Goal: Find specific page/section: Find specific page/section

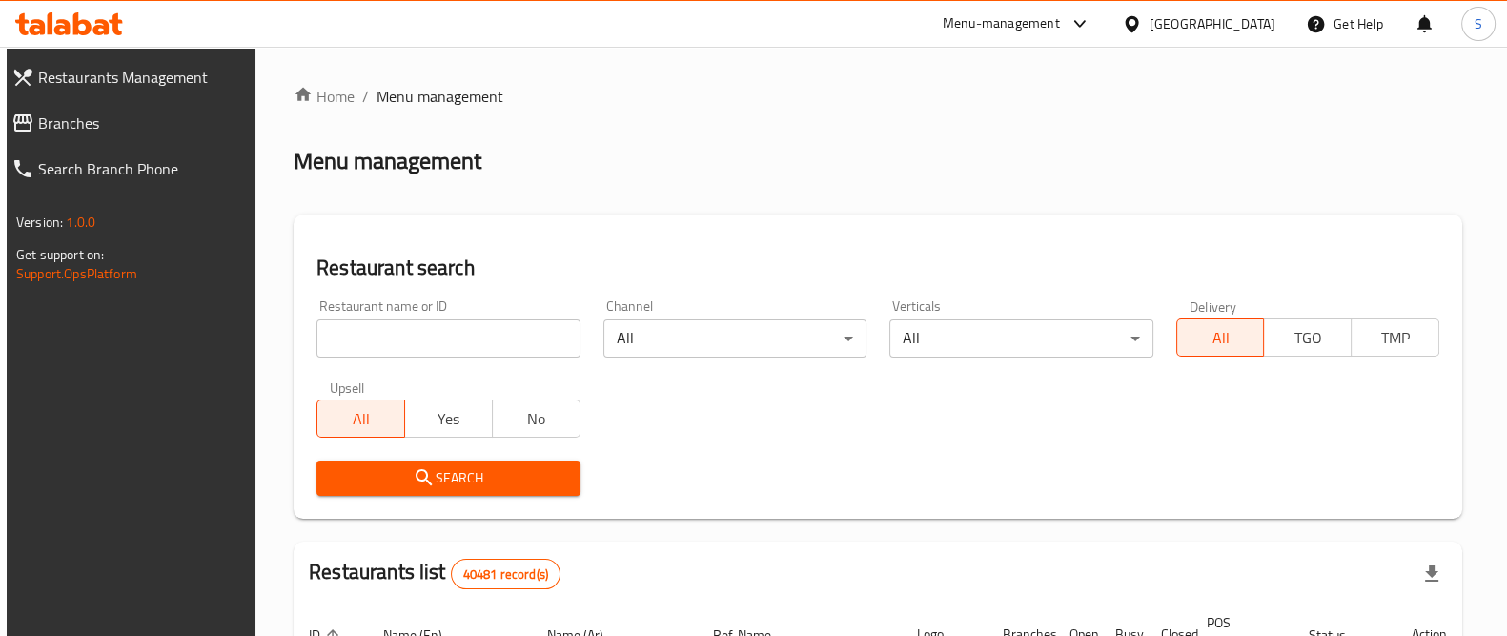
click at [529, 346] on input "search" at bounding box center [448, 338] width 263 height 38
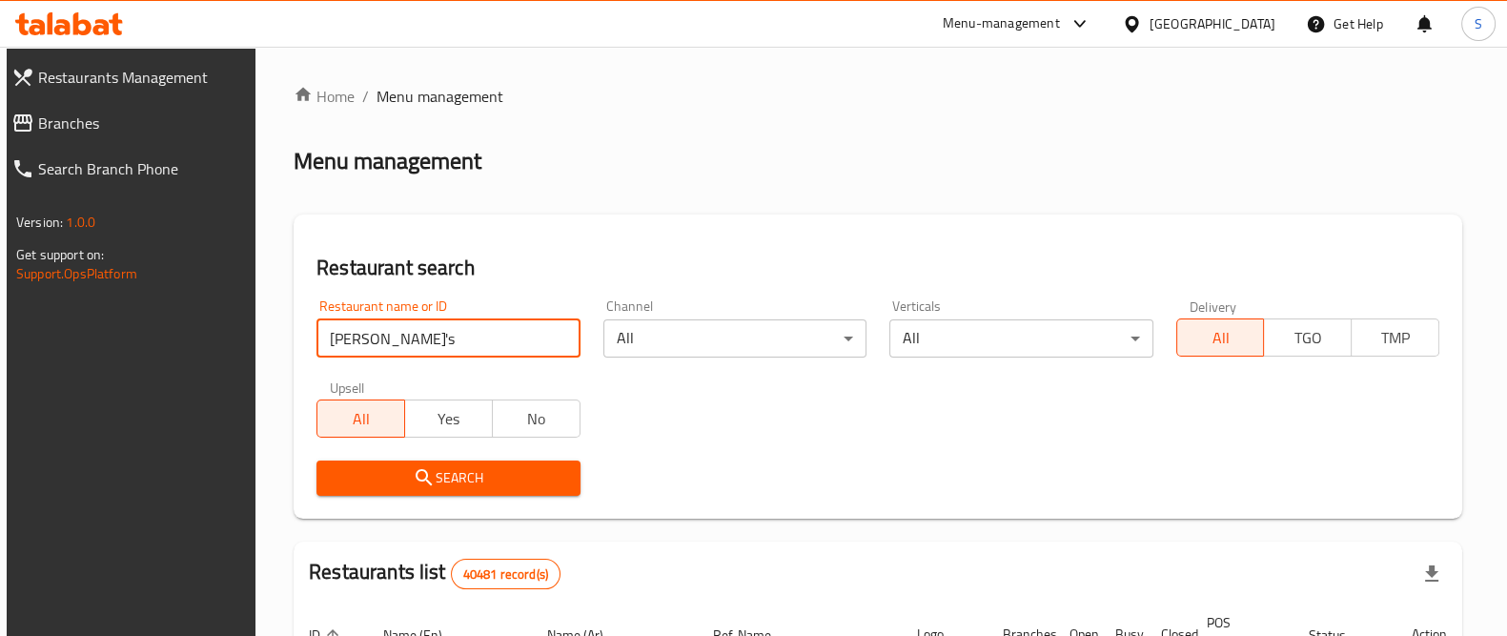
type input "[PERSON_NAME]'s"
click button "Search" at bounding box center [448, 477] width 263 height 35
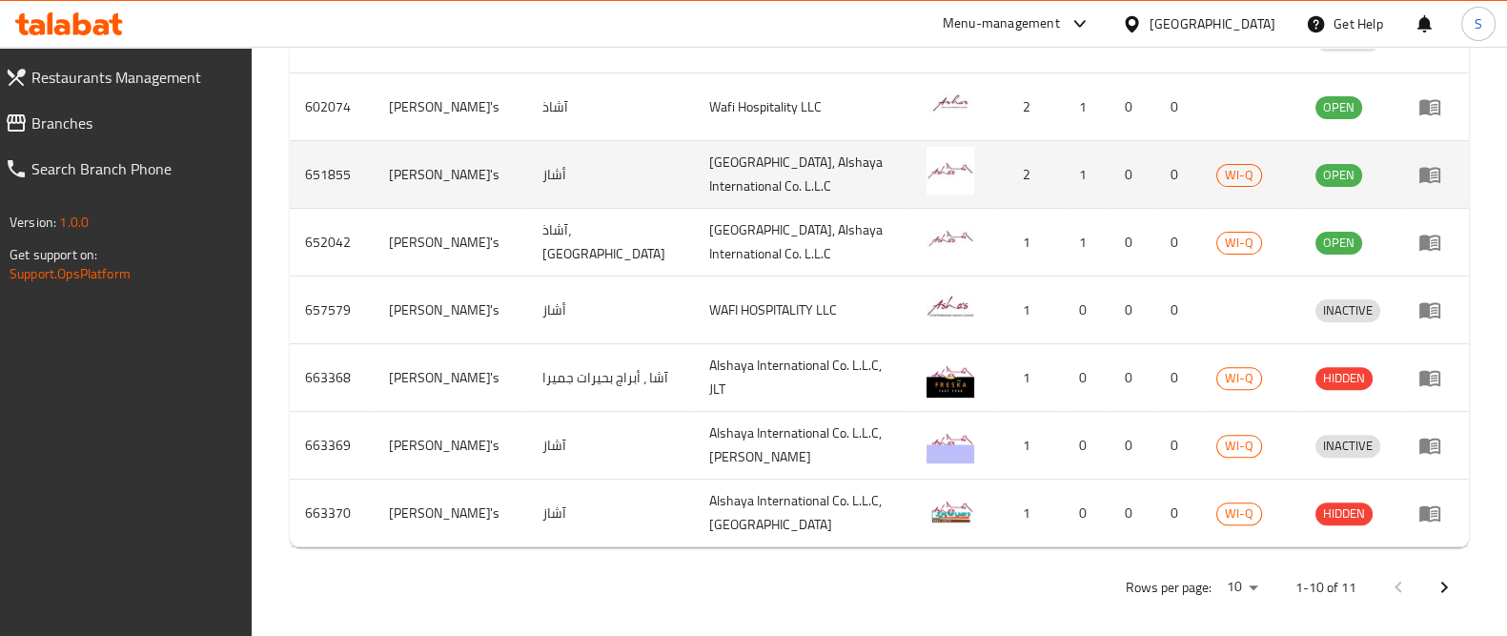
scroll to position [571, 0]
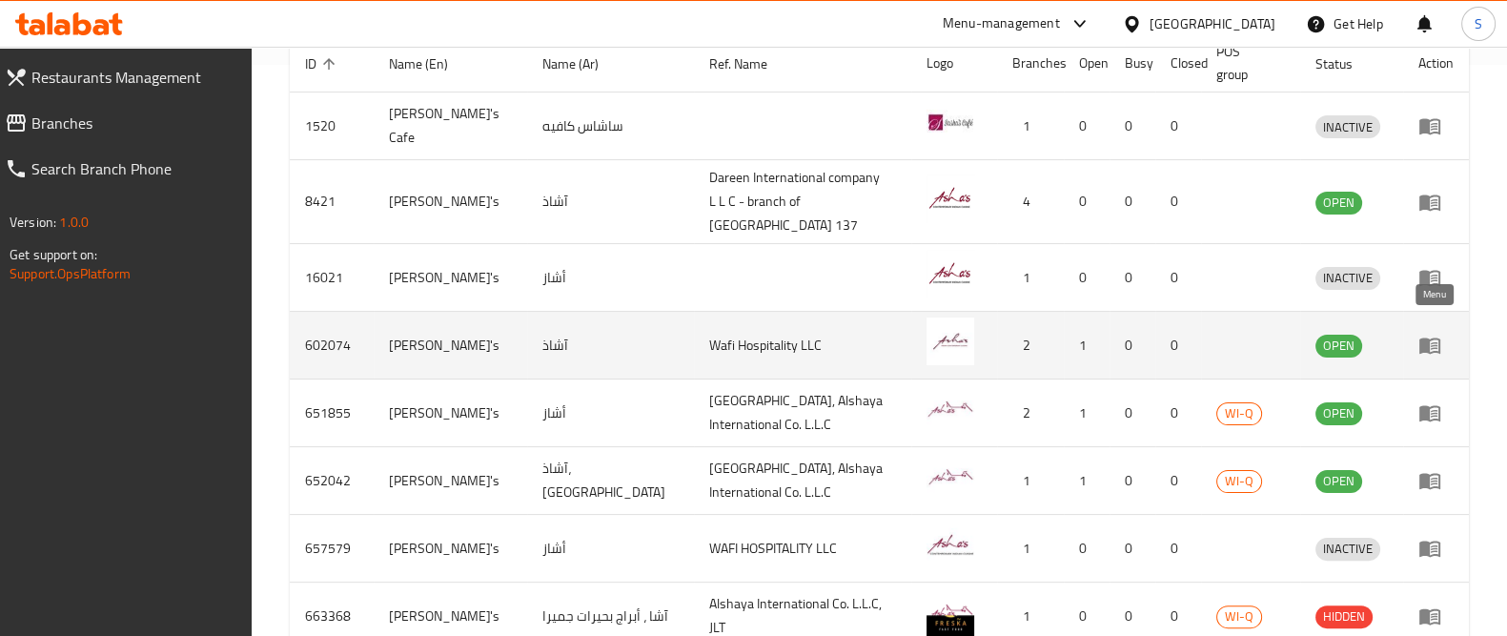
click at [1425, 338] on icon "enhanced table" at bounding box center [1430, 346] width 21 height 16
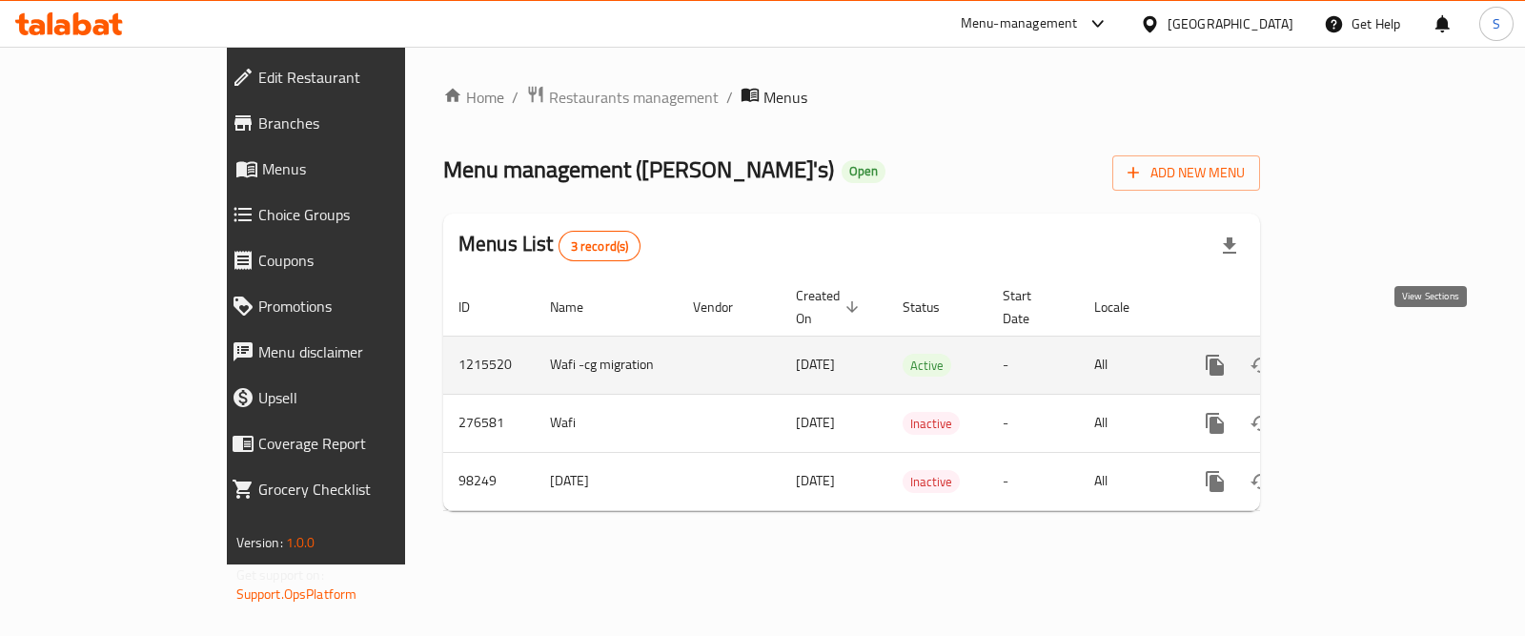
click at [1364, 354] on icon "enhanced table" at bounding box center [1352, 365] width 23 height 23
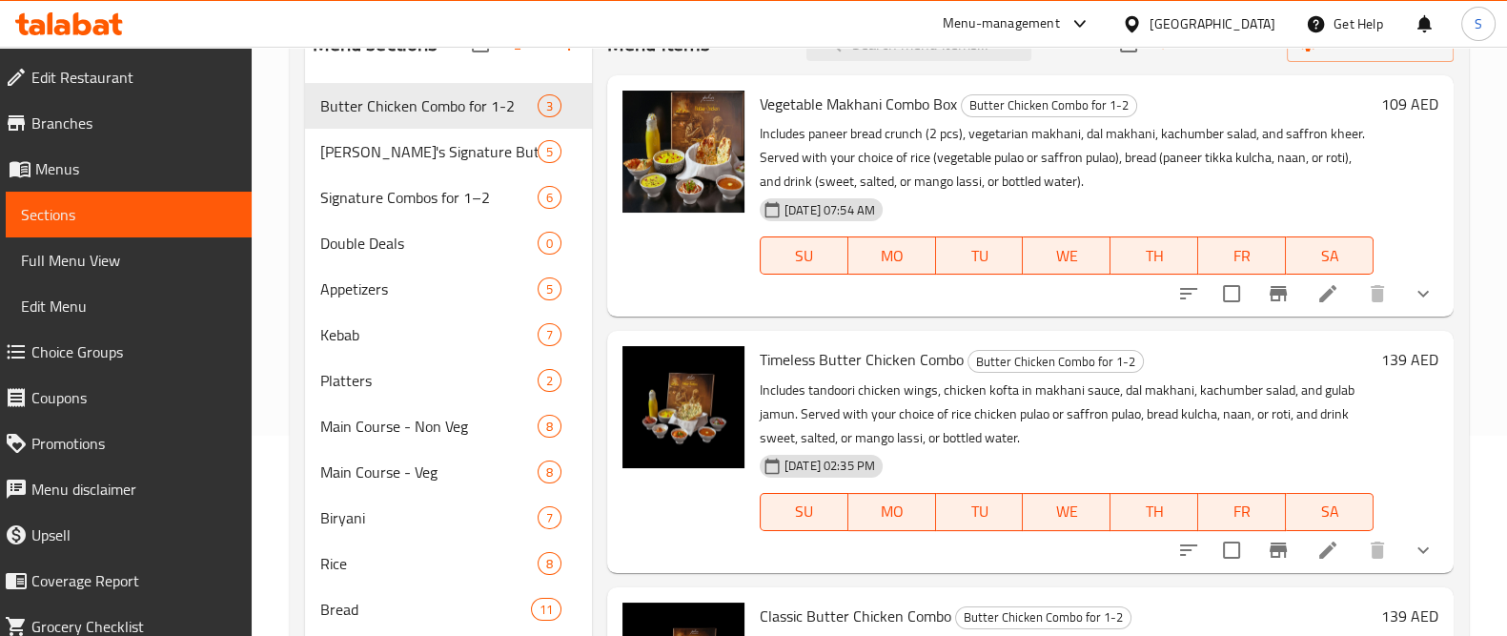
scroll to position [82, 0]
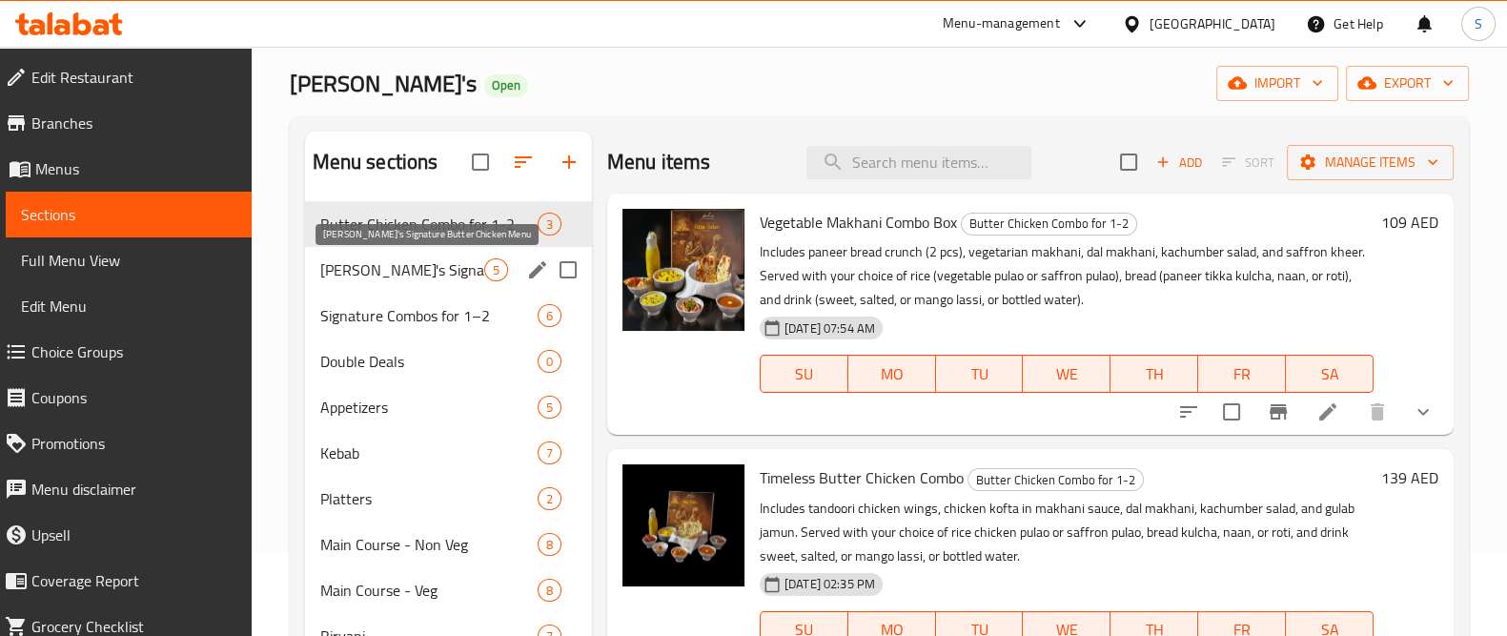
click at [337, 275] on span "[PERSON_NAME]'s Signature Butter Chicken Menu" at bounding box center [402, 269] width 164 height 23
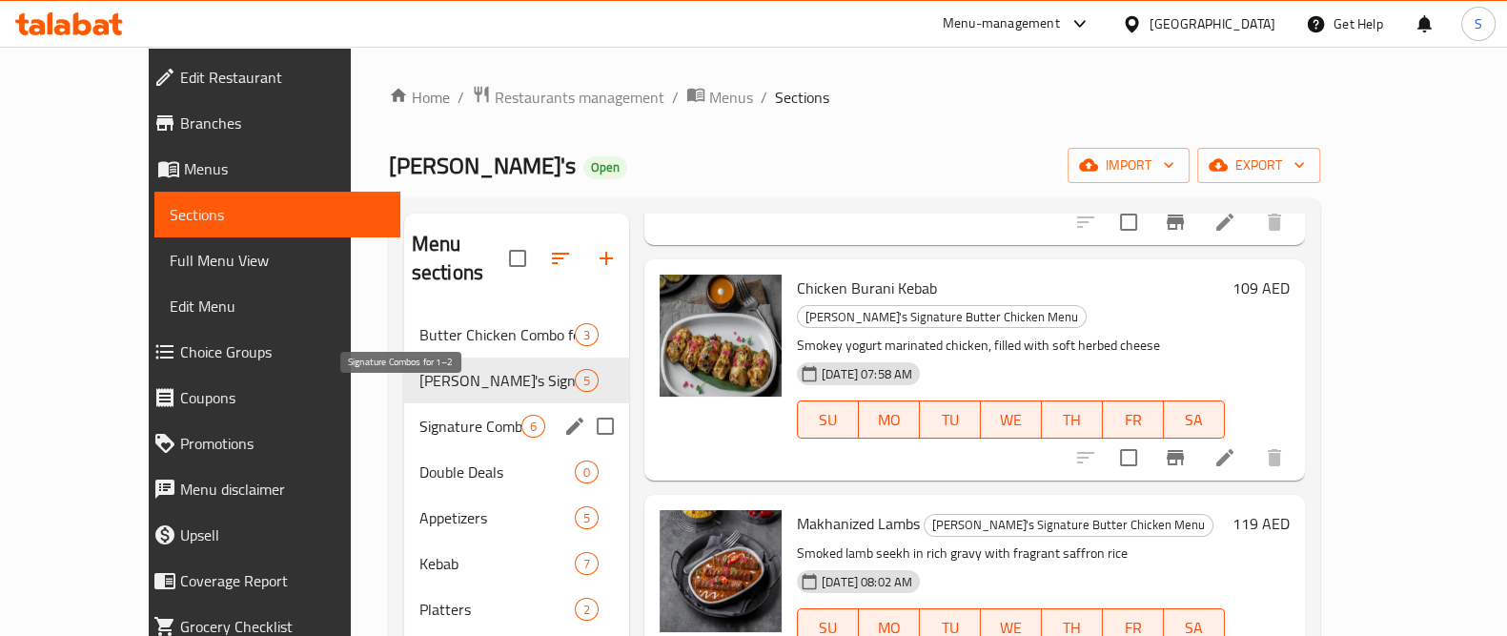
click at [419, 415] on span "Signature Combos for 1–2" at bounding box center [470, 426] width 102 height 23
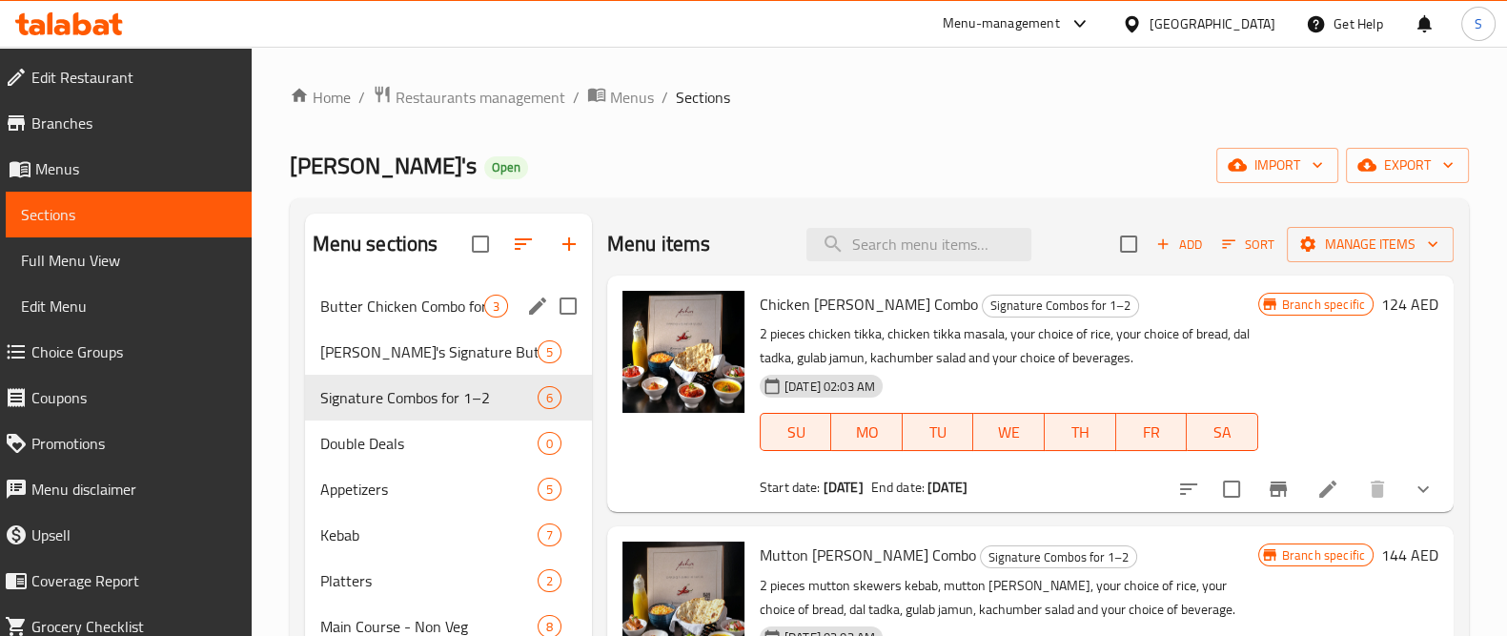
click at [414, 306] on span "Butter Chicken Combo for 1-2" at bounding box center [402, 306] width 164 height 23
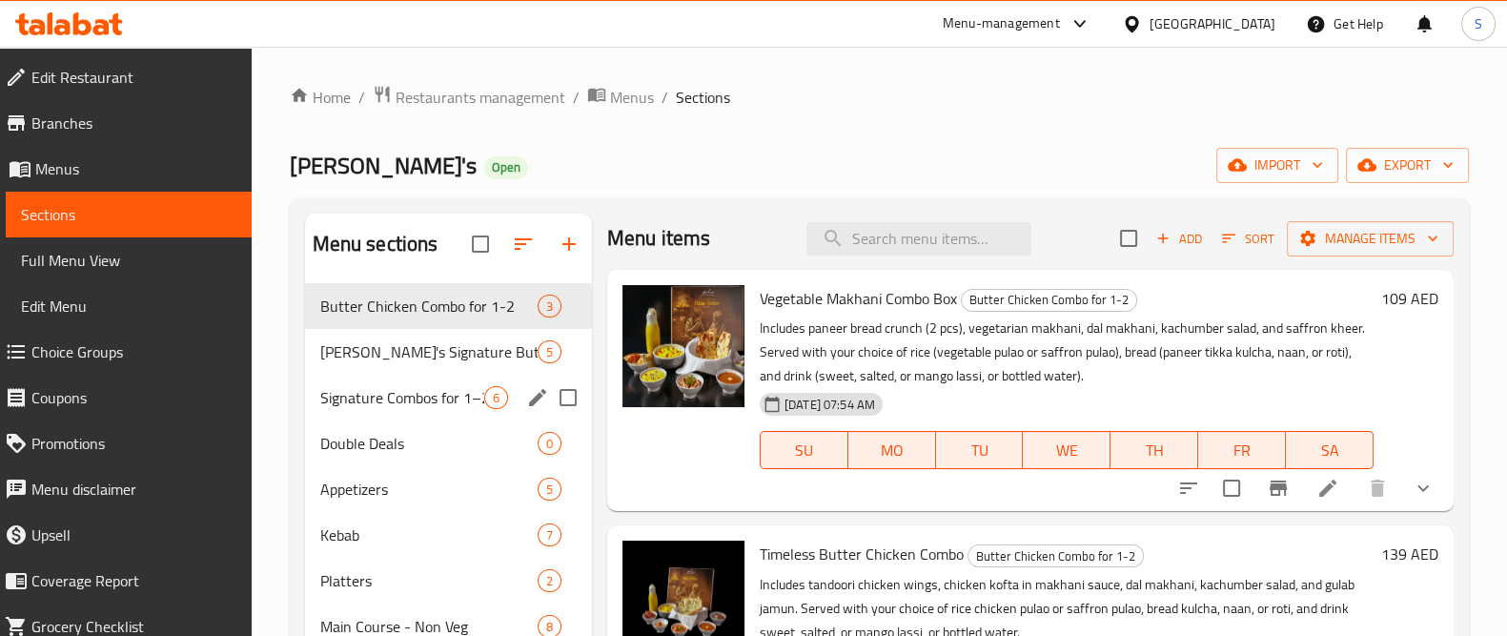
drag, startPoint x: 379, startPoint y: 358, endPoint x: 388, endPoint y: 367, distance: 12.8
click at [379, 360] on span "[PERSON_NAME]'s Signature Butter Chicken Menu" at bounding box center [402, 351] width 164 height 23
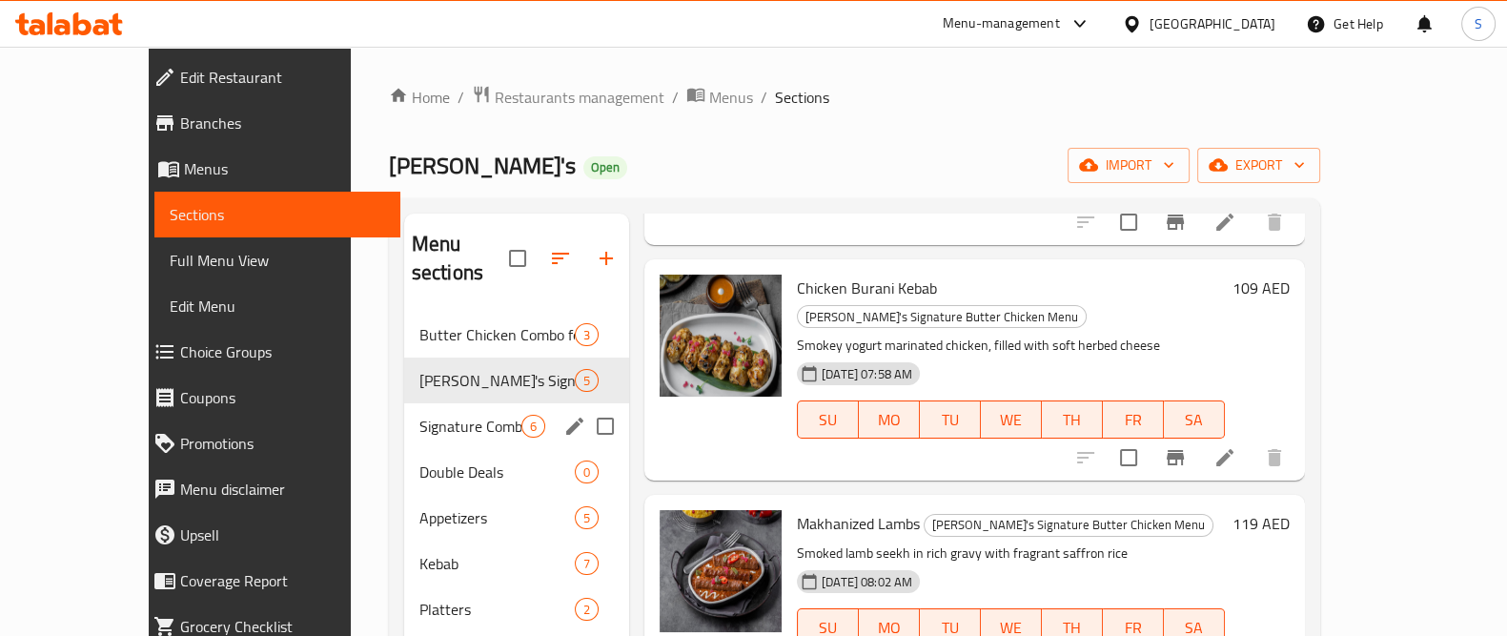
click at [421, 415] on span "Signature Combos for 1–2" at bounding box center [470, 426] width 102 height 23
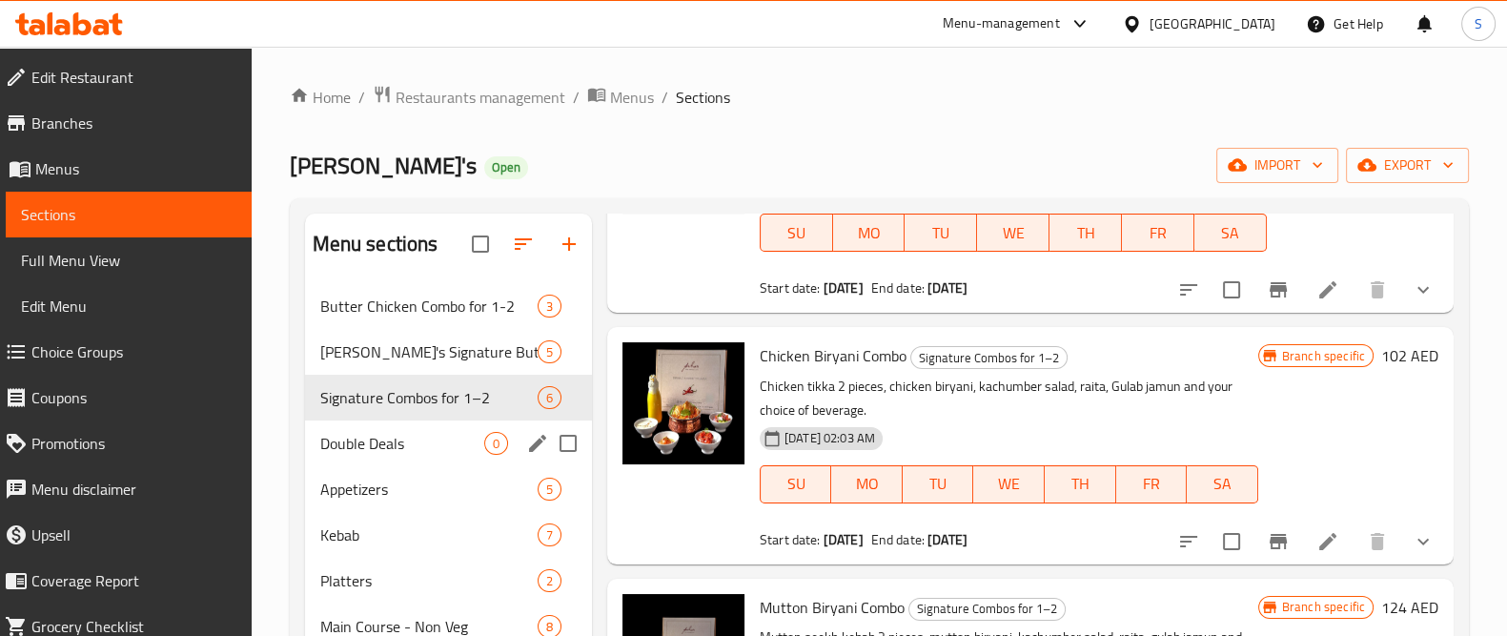
click at [382, 426] on div "Double Deals 0" at bounding box center [448, 443] width 287 height 46
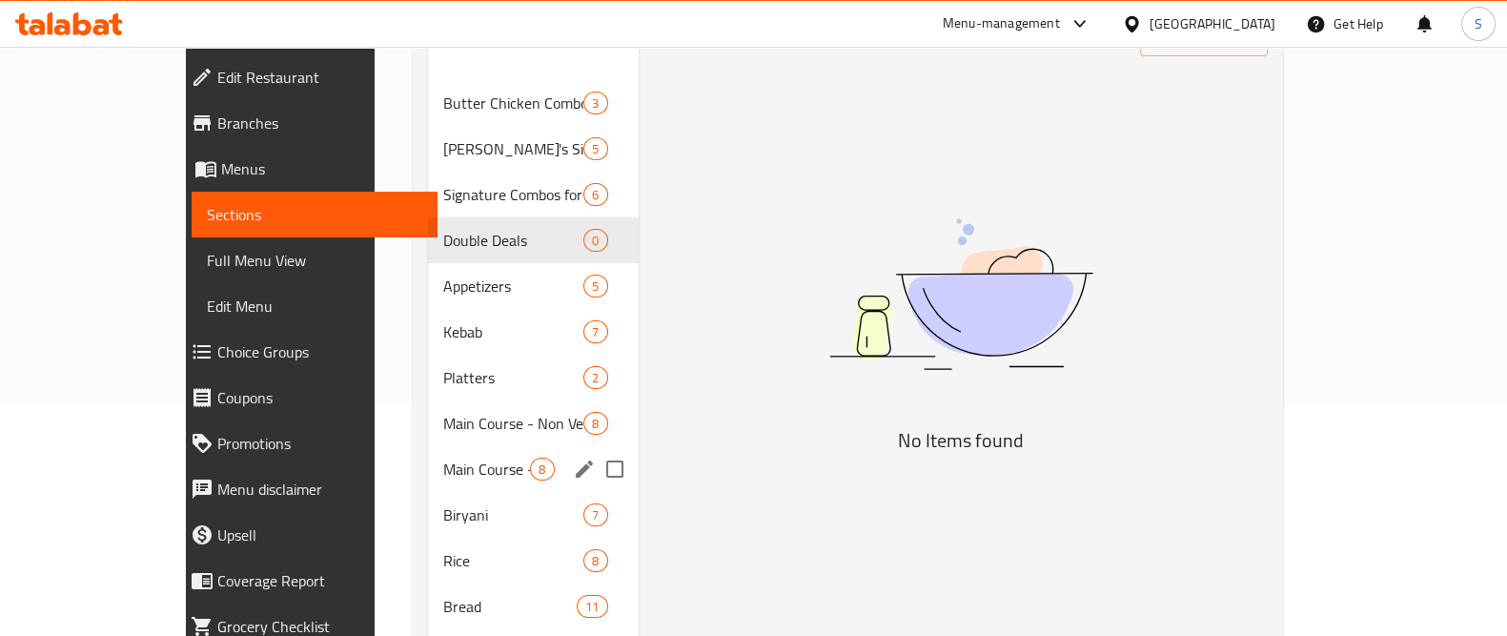
scroll to position [237, 0]
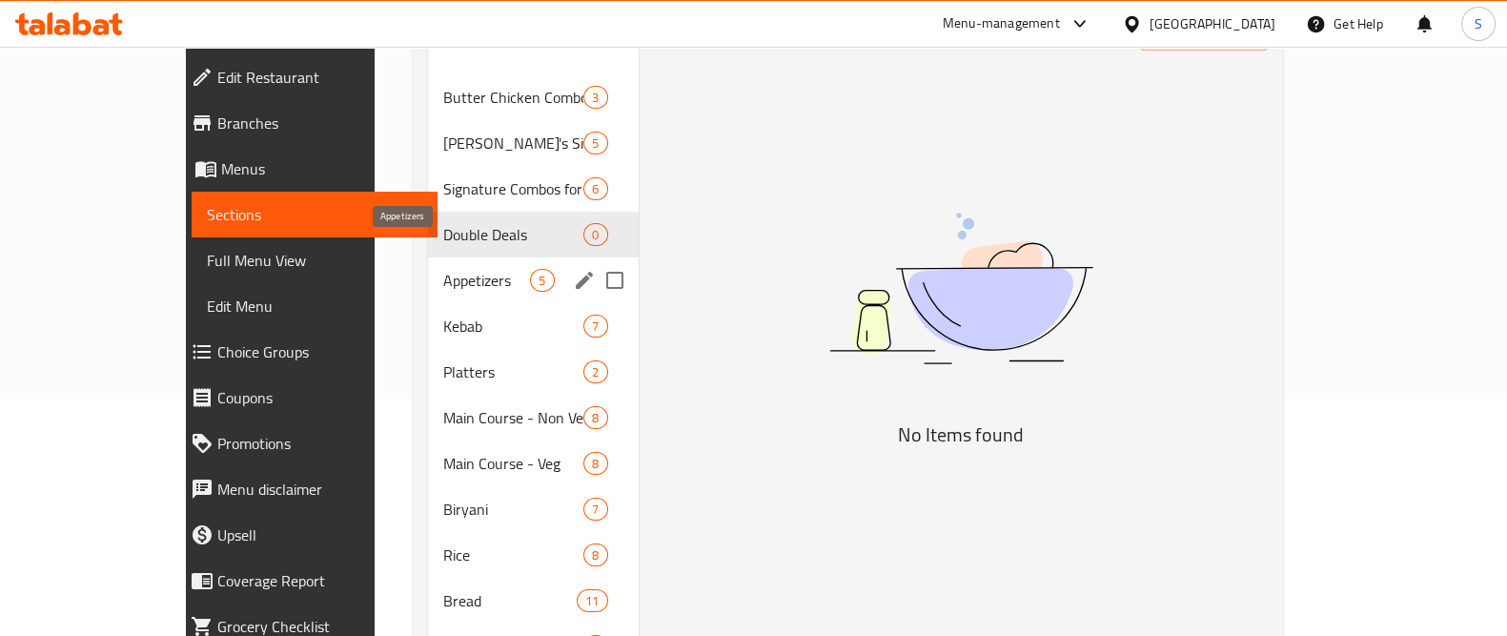
click at [443, 269] on span "Appetizers" at bounding box center [486, 280] width 87 height 23
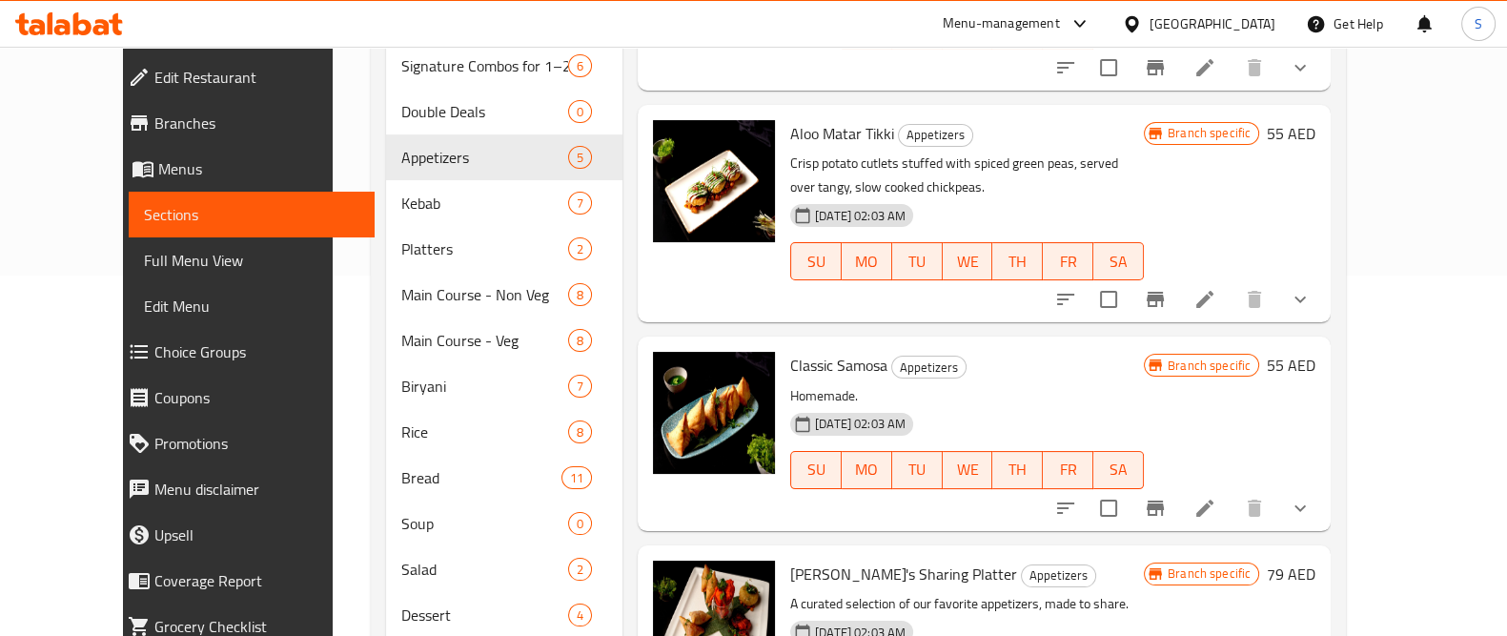
scroll to position [440, 0]
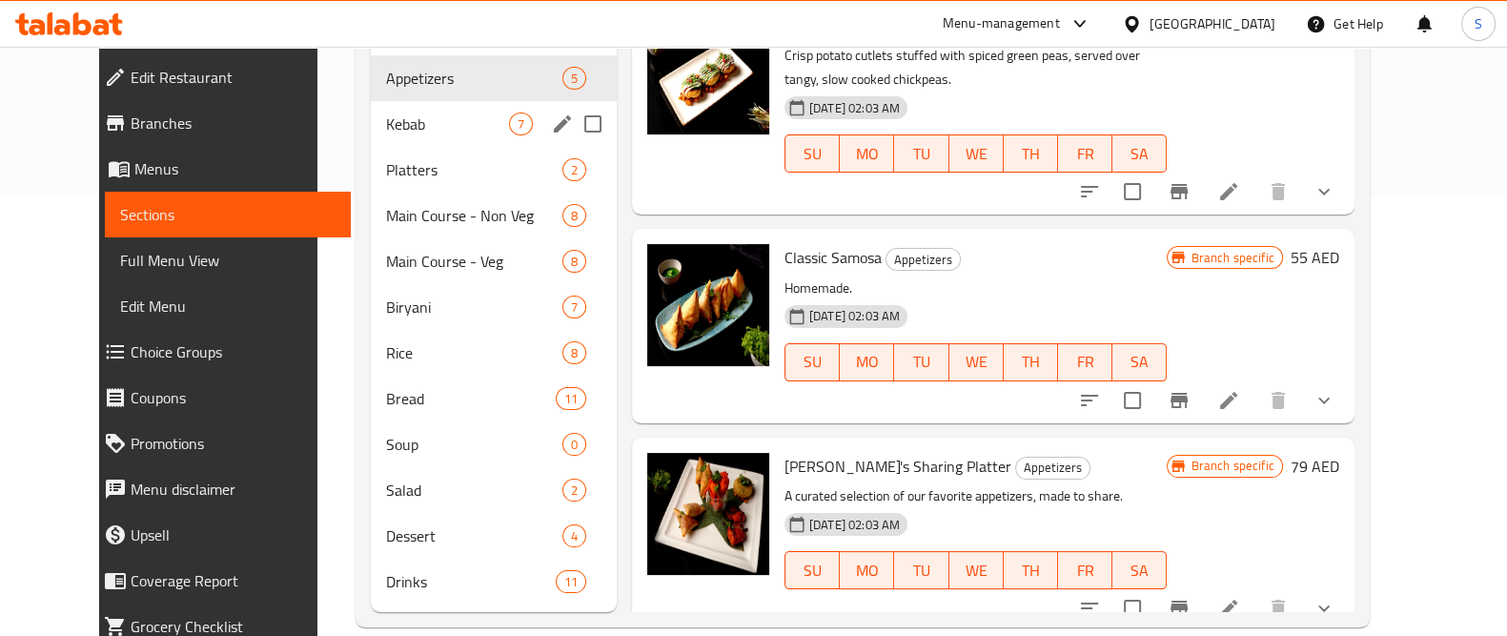
drag, startPoint x: 424, startPoint y: 102, endPoint x: 518, endPoint y: 133, distance: 98.3
click at [423, 113] on span "Kebab" at bounding box center [447, 124] width 123 height 23
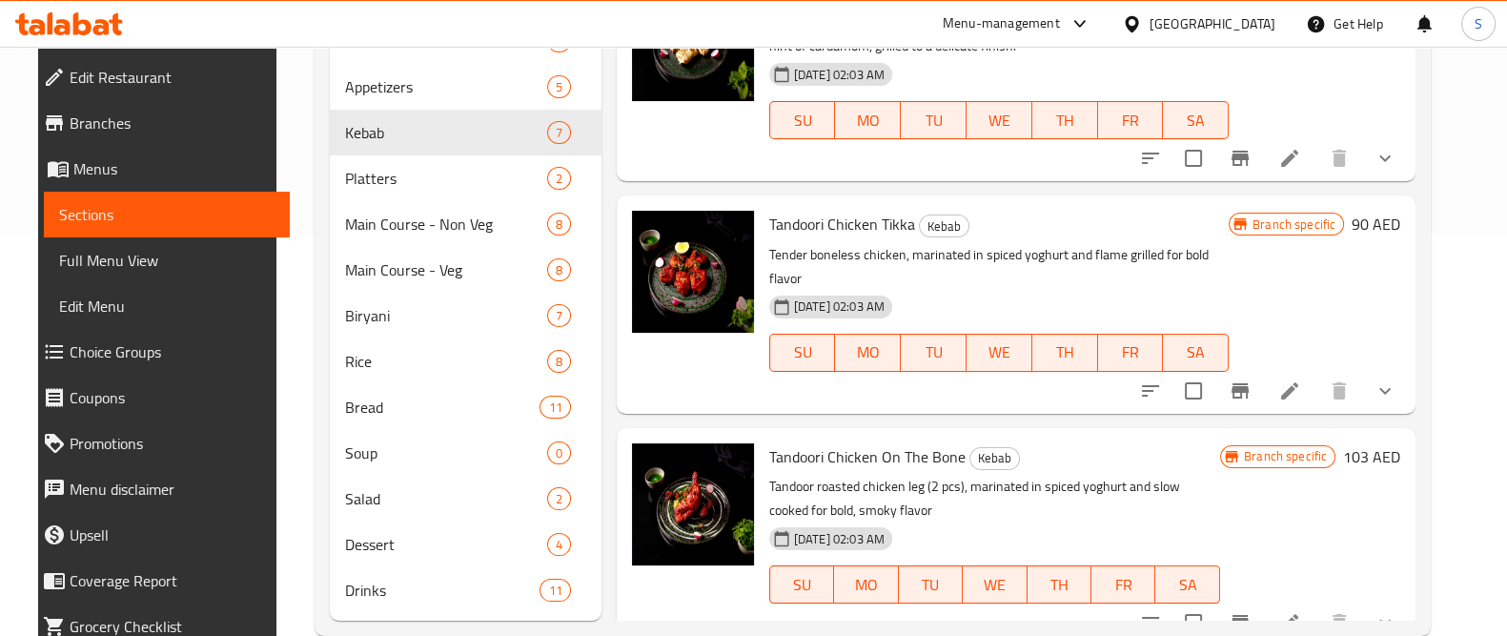
scroll to position [440, 0]
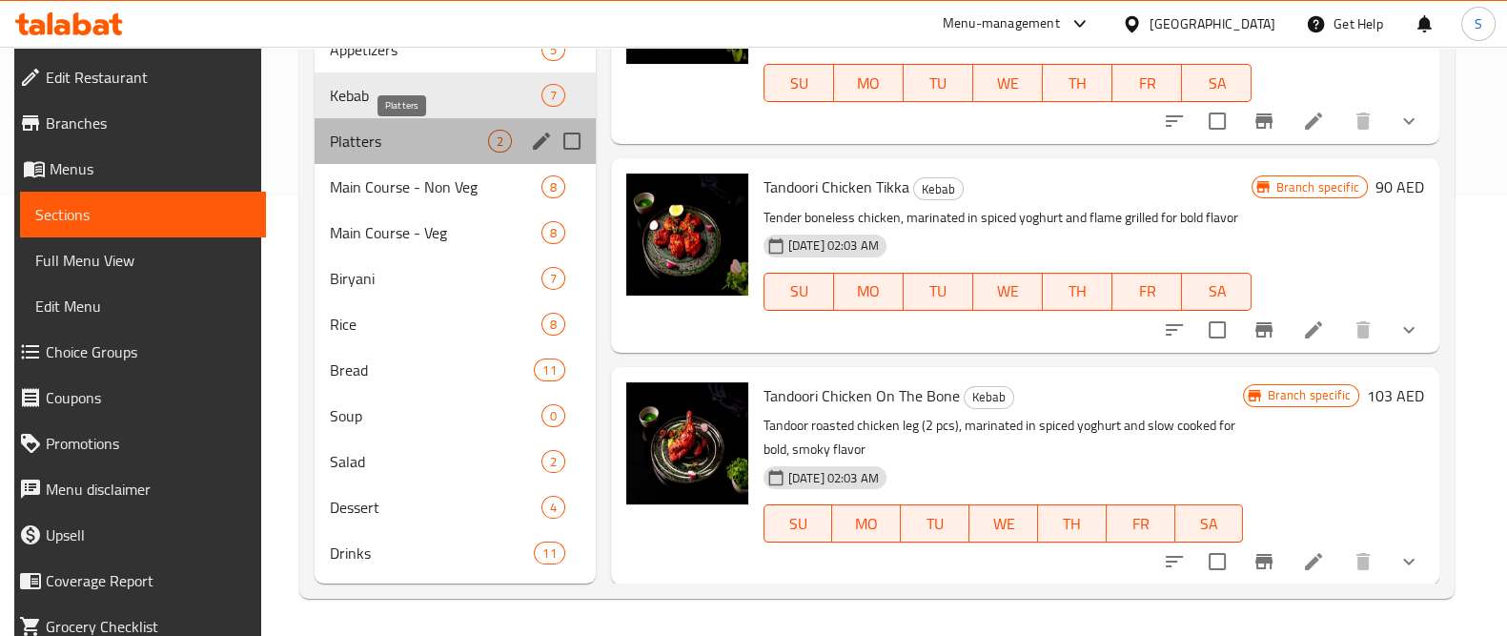
click at [366, 148] on span "Platters" at bounding box center [409, 141] width 158 height 23
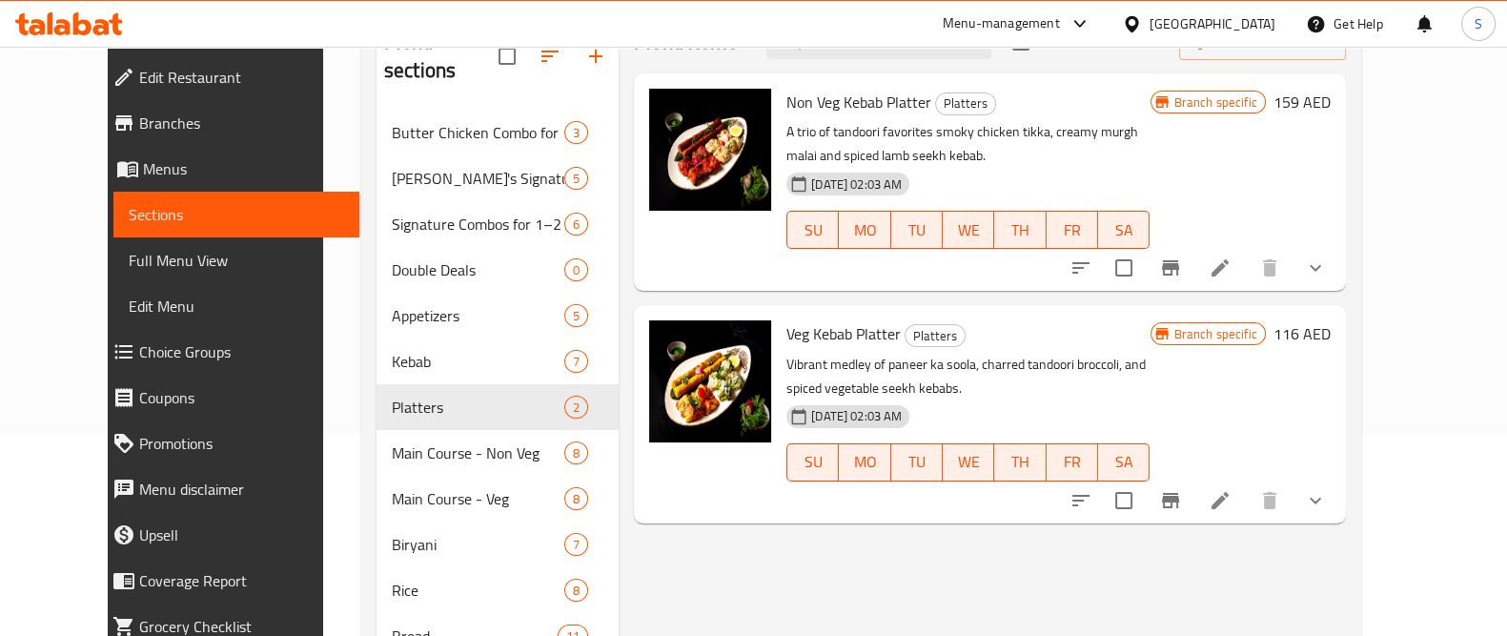
scroll to position [201, 0]
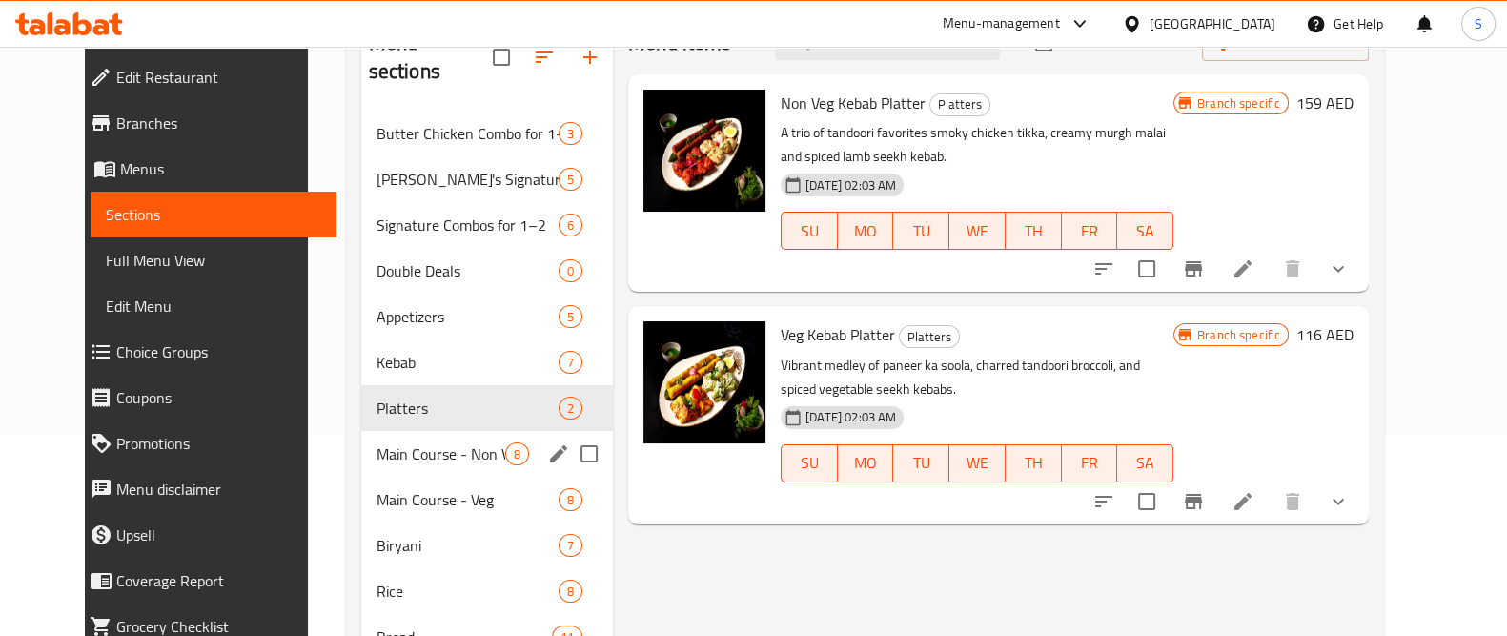
drag, startPoint x: 325, startPoint y: 406, endPoint x: 377, endPoint y: 413, distance: 51.9
click at [361, 431] on div "Main Course - [DEMOGRAPHIC_DATA]" at bounding box center [487, 454] width 252 height 46
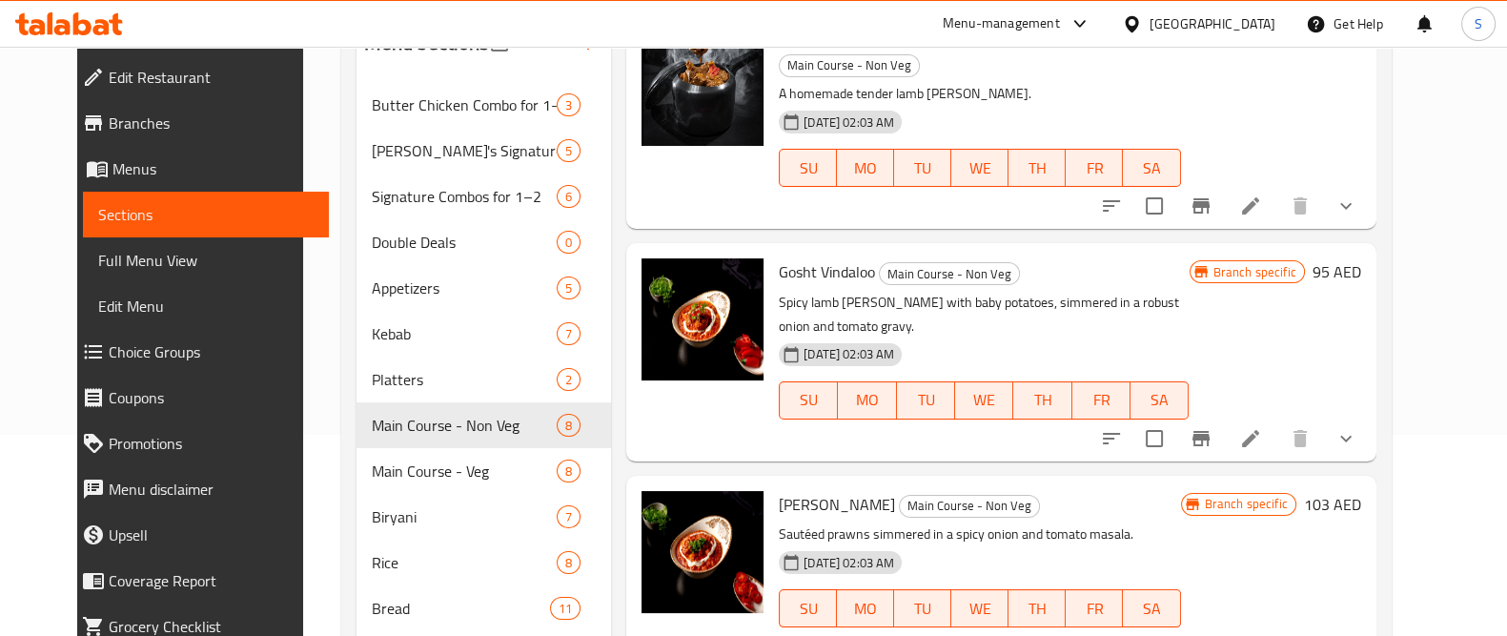
scroll to position [975, 0]
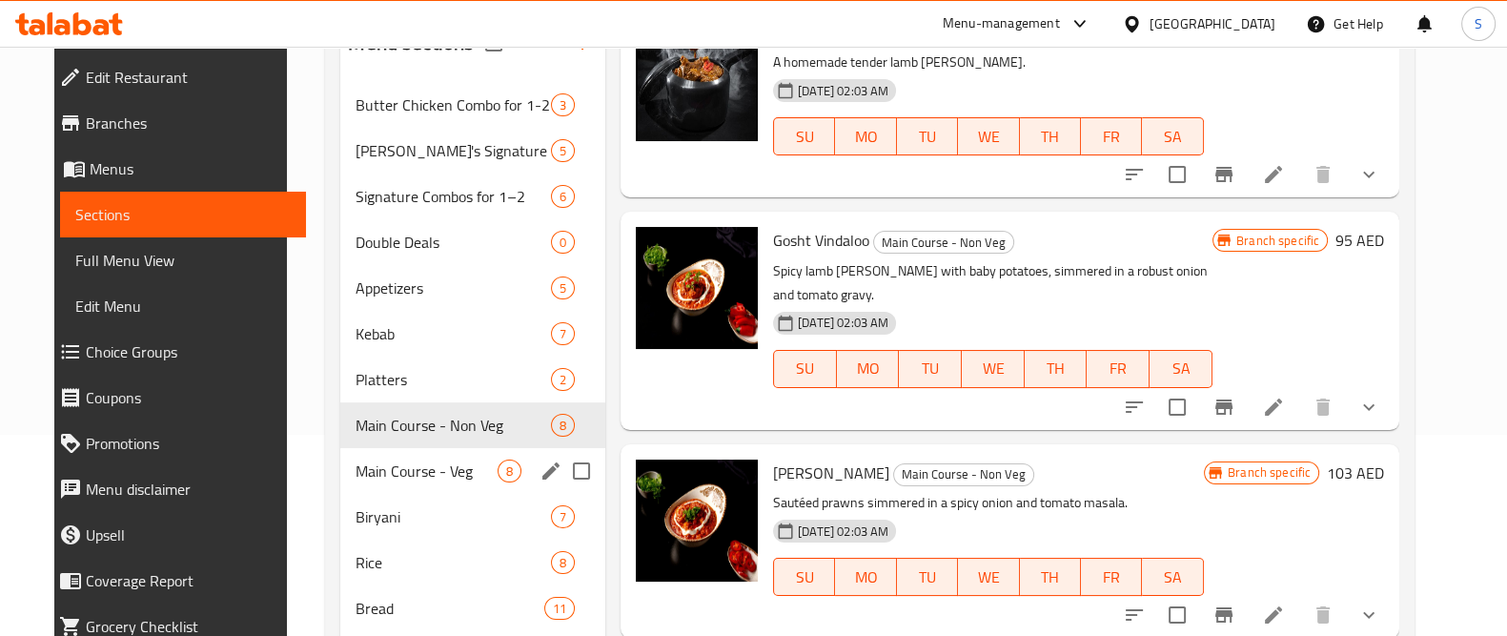
click at [404, 460] on span "Main Course - Veg" at bounding box center [427, 471] width 142 height 23
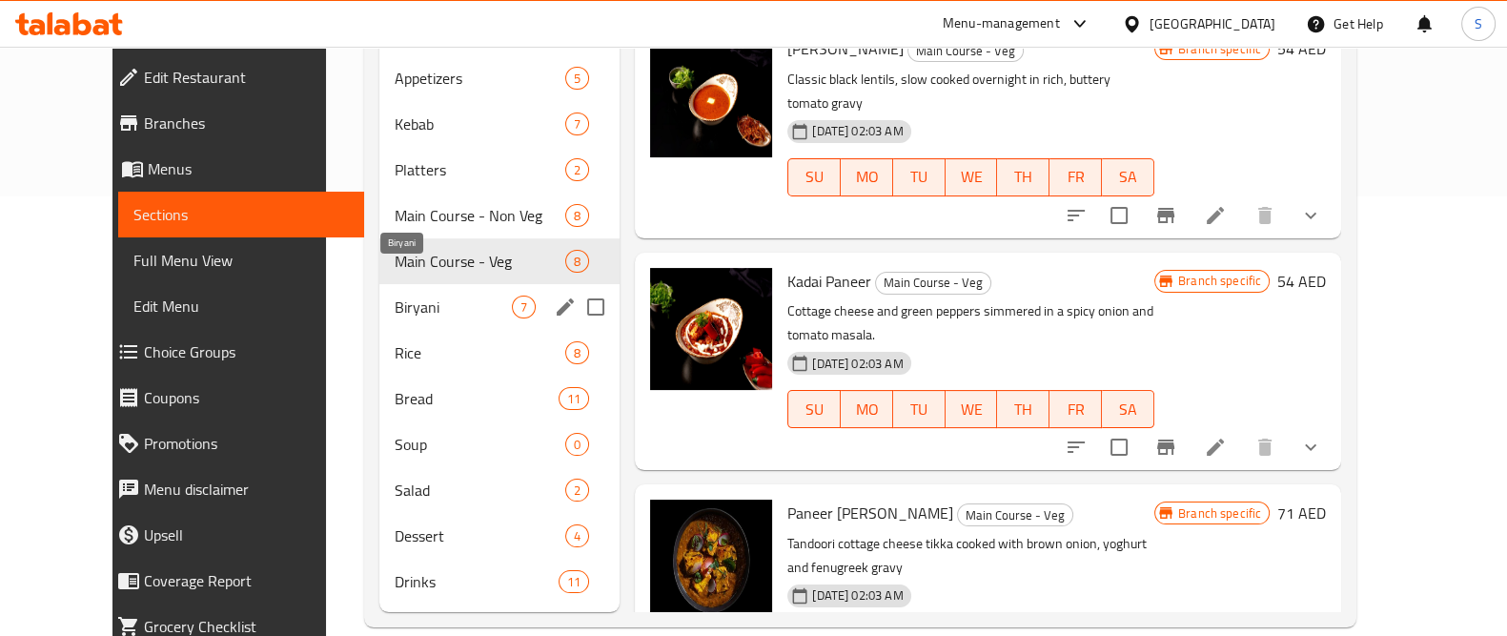
click at [395, 296] on span "Biryani" at bounding box center [453, 307] width 117 height 23
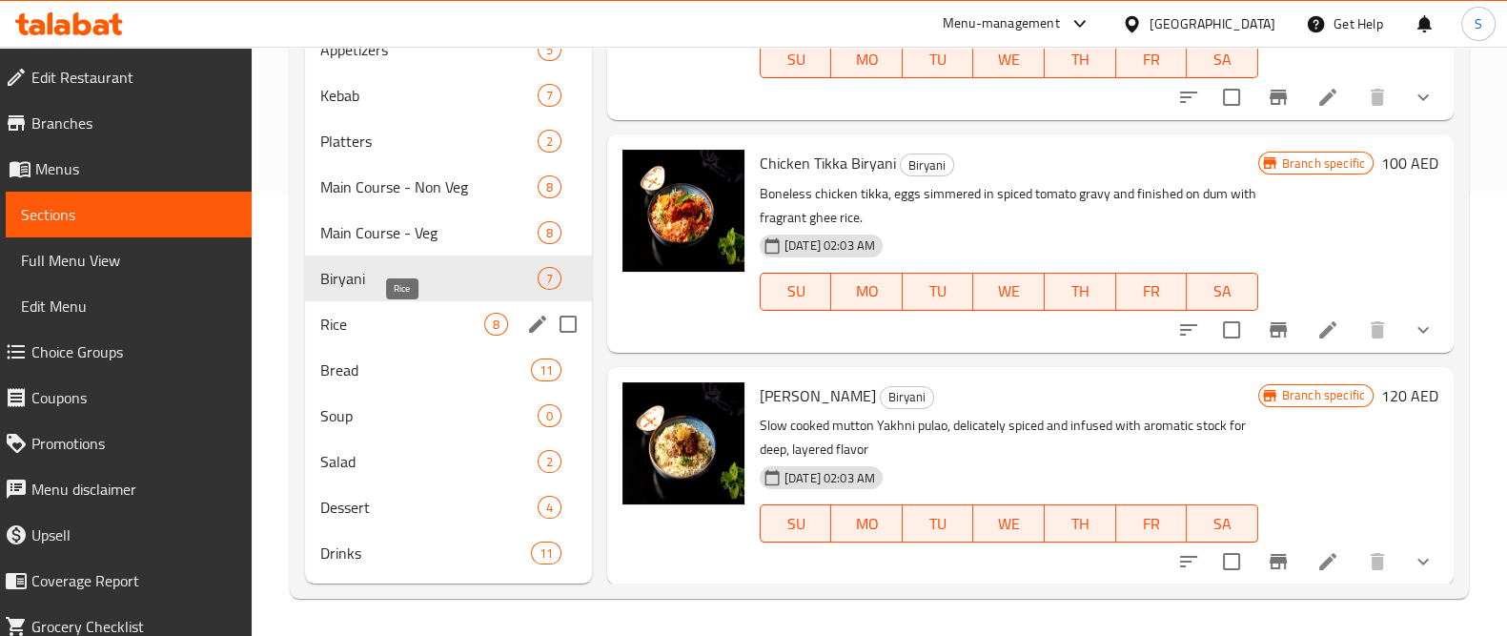
drag, startPoint x: 396, startPoint y: 321, endPoint x: 560, endPoint y: 340, distance: 165.1
click at [397, 321] on span "Rice" at bounding box center [402, 324] width 164 height 23
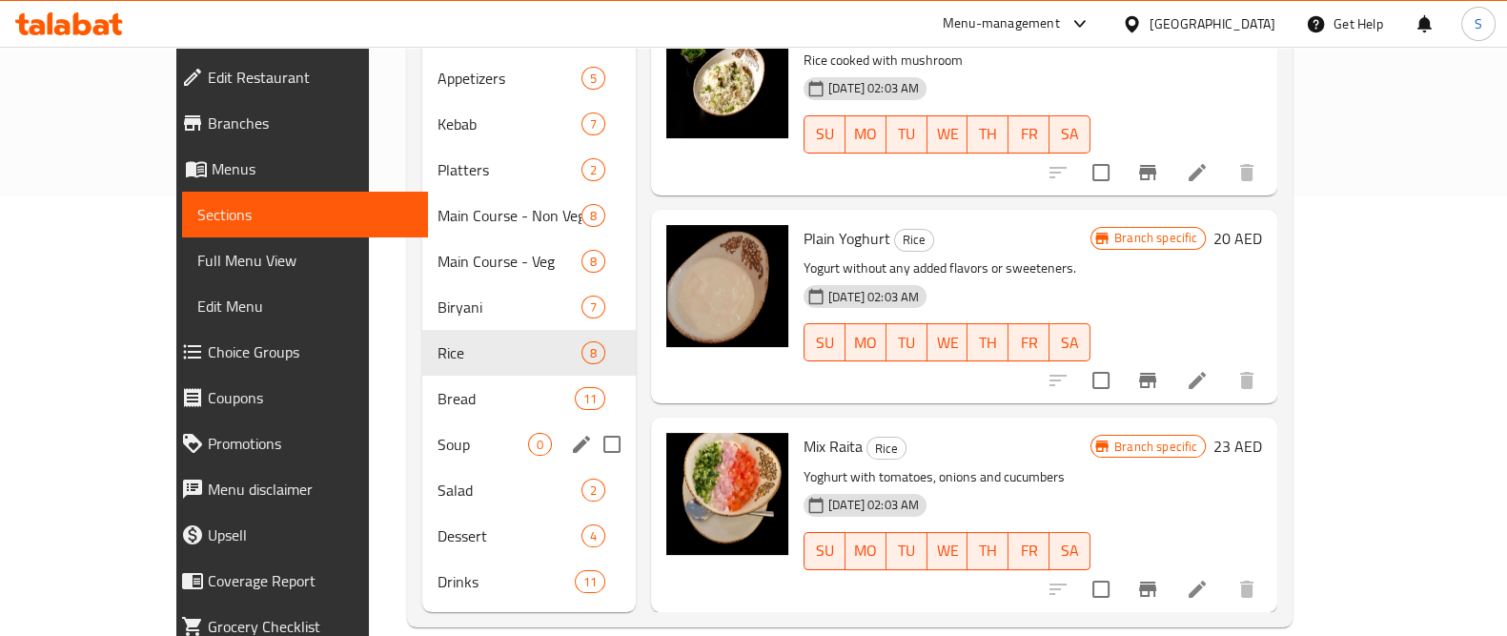
drag, startPoint x: 459, startPoint y: 380, endPoint x: 529, endPoint y: 404, distance: 74.5
click at [459, 381] on div "Bread 11" at bounding box center [529, 399] width 214 height 46
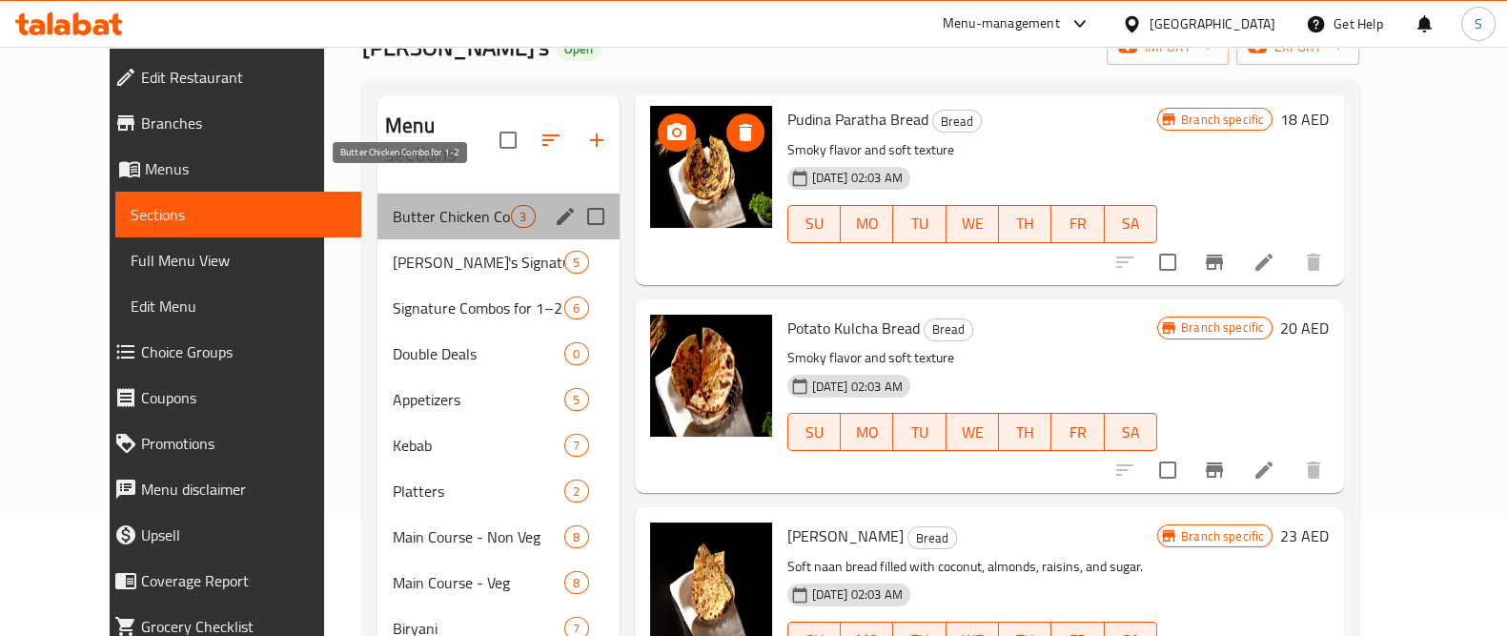
click at [393, 205] on span "Butter Chicken Combo for 1-2" at bounding box center [452, 216] width 118 height 23
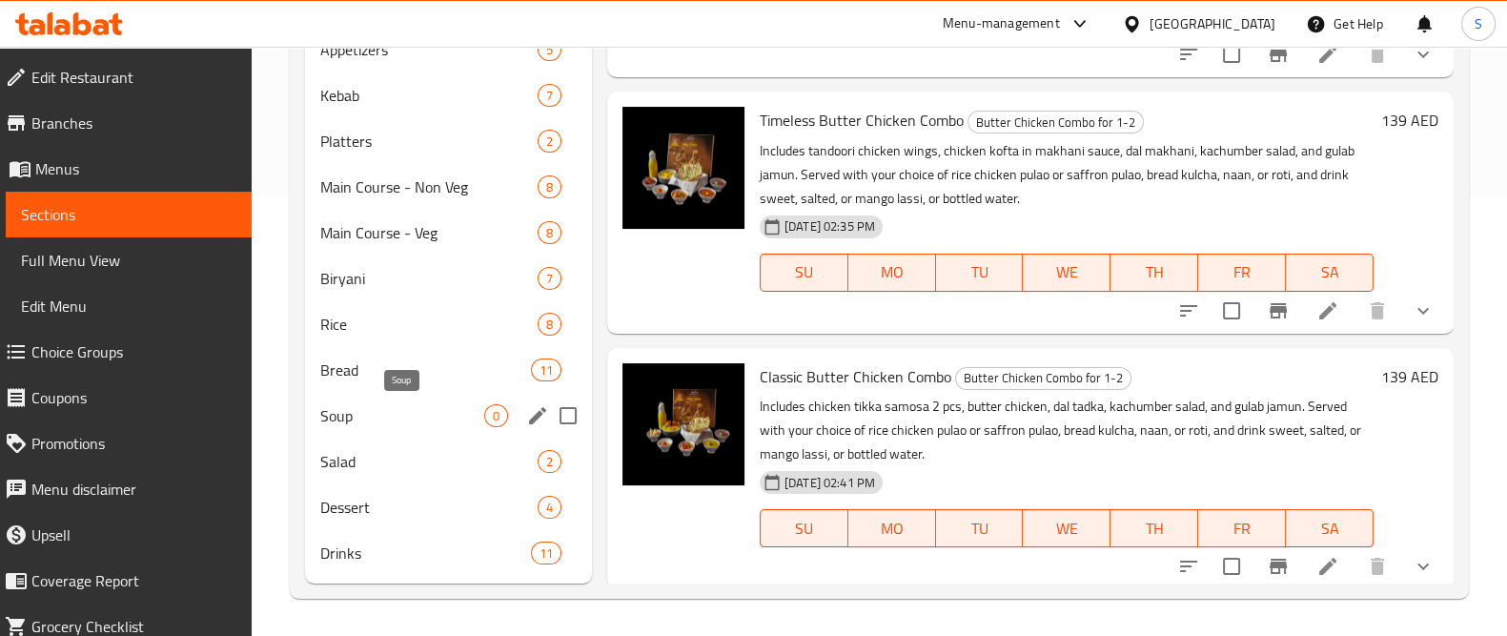
click at [410, 420] on span "Soup" at bounding box center [402, 415] width 164 height 23
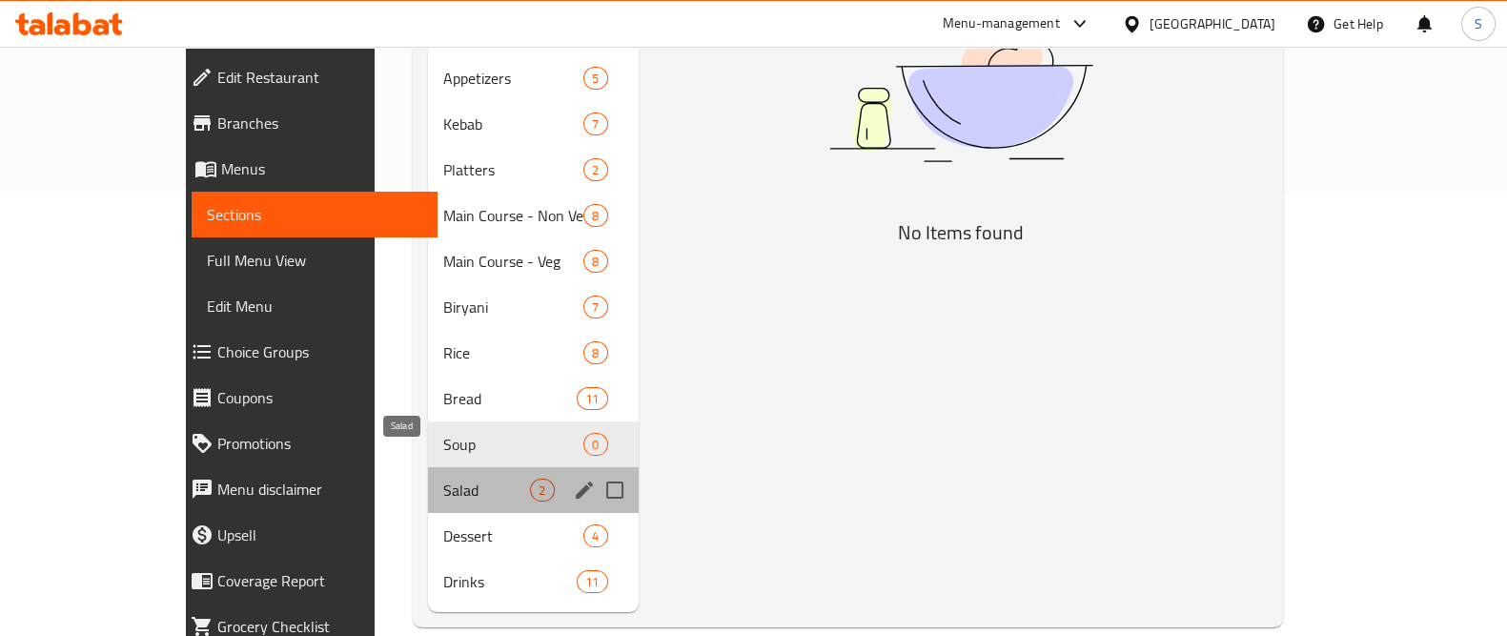
click at [443, 479] on span "Salad" at bounding box center [486, 490] width 87 height 23
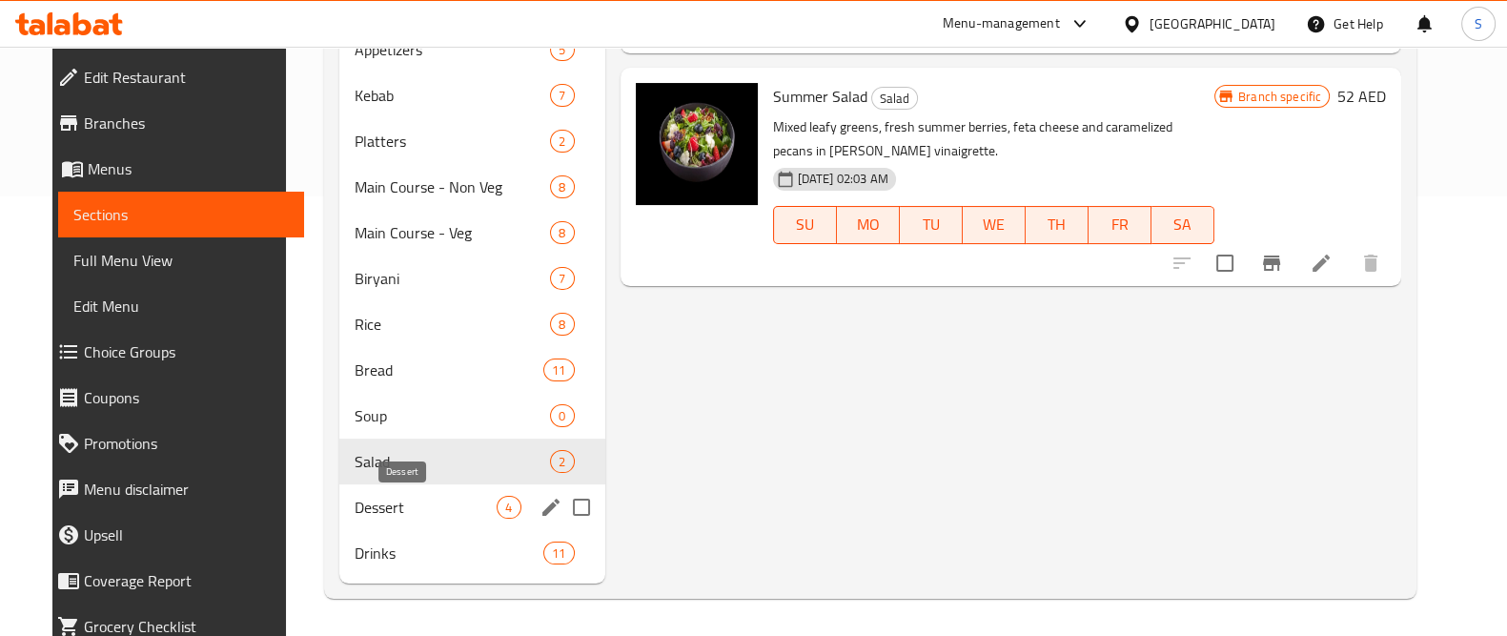
click at [418, 502] on span "Dessert" at bounding box center [426, 507] width 142 height 23
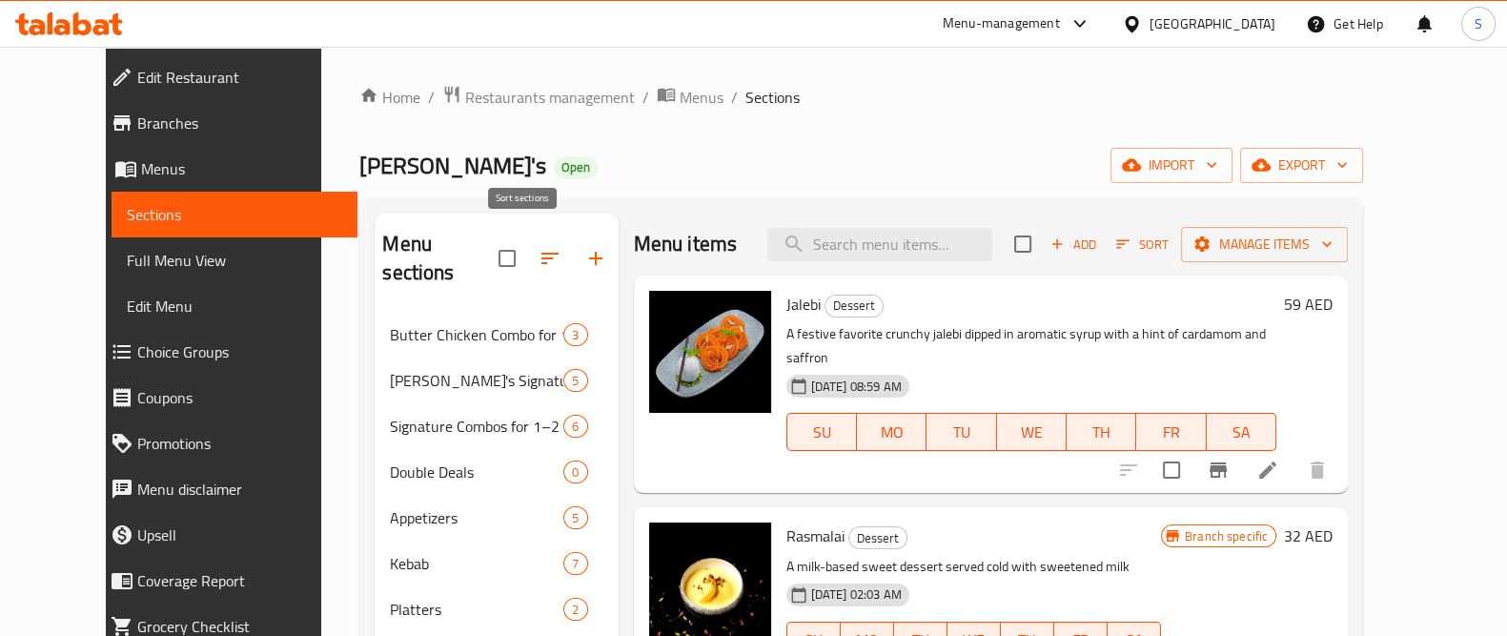
click at [527, 235] on button "button" at bounding box center [550, 258] width 46 height 46
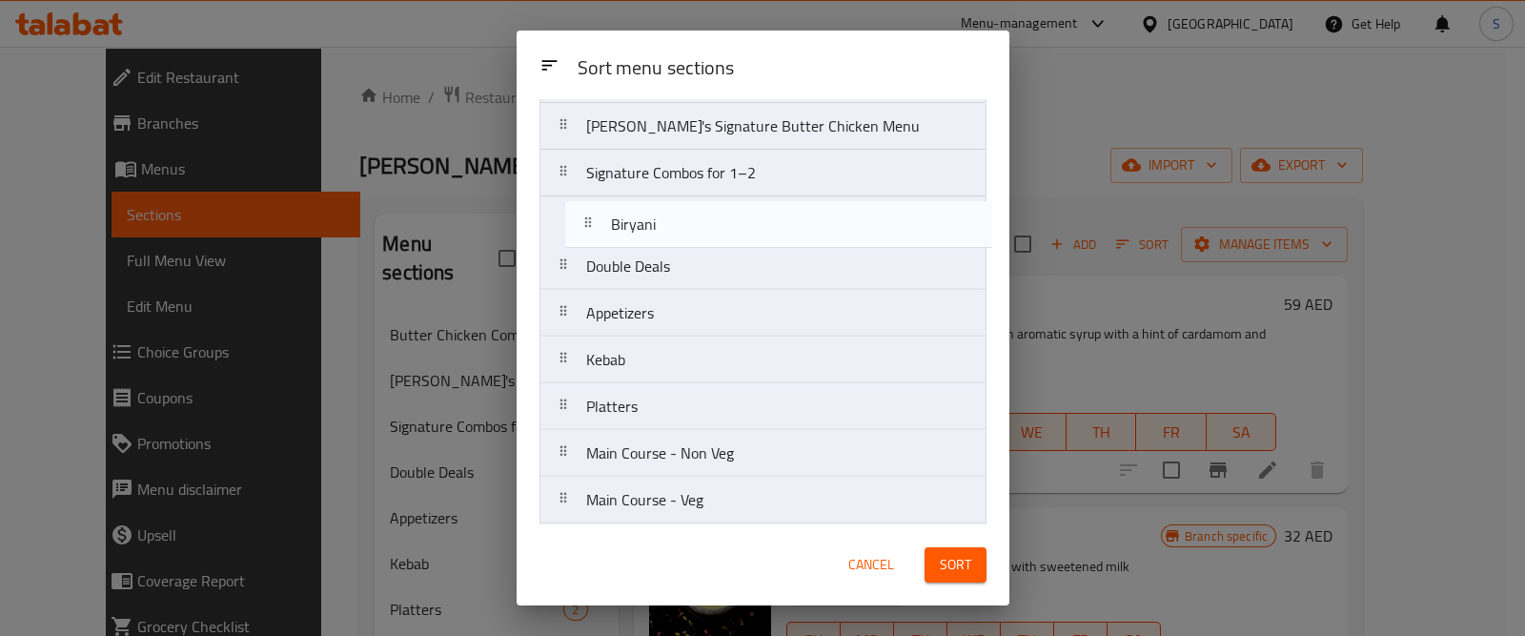
drag, startPoint x: 787, startPoint y: 514, endPoint x: 837, endPoint y: 337, distance: 184.4
click at [808, 227] on nav "Butter Chicken Combo for 1-2 Asha's Signature Butter Chicken Menu Signature Com…" at bounding box center [763, 429] width 447 height 749
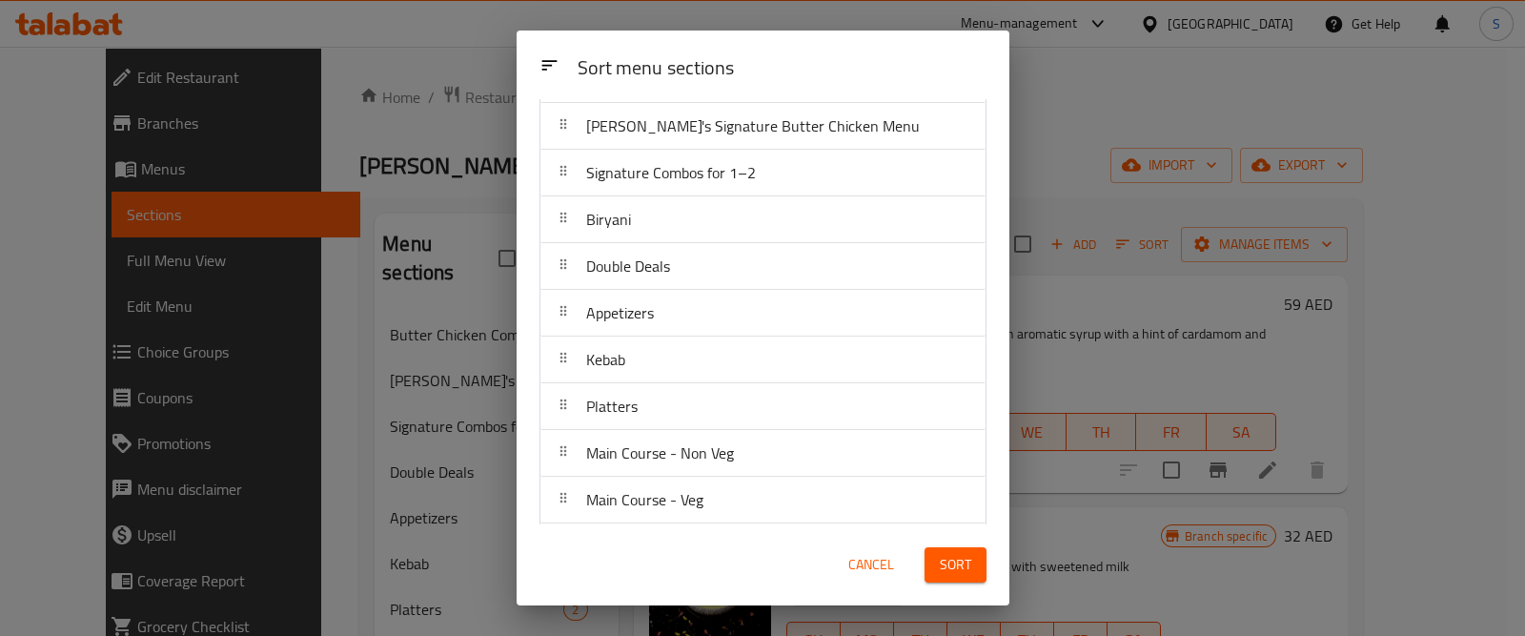
click at [940, 559] on span "Sort" at bounding box center [955, 565] width 31 height 24
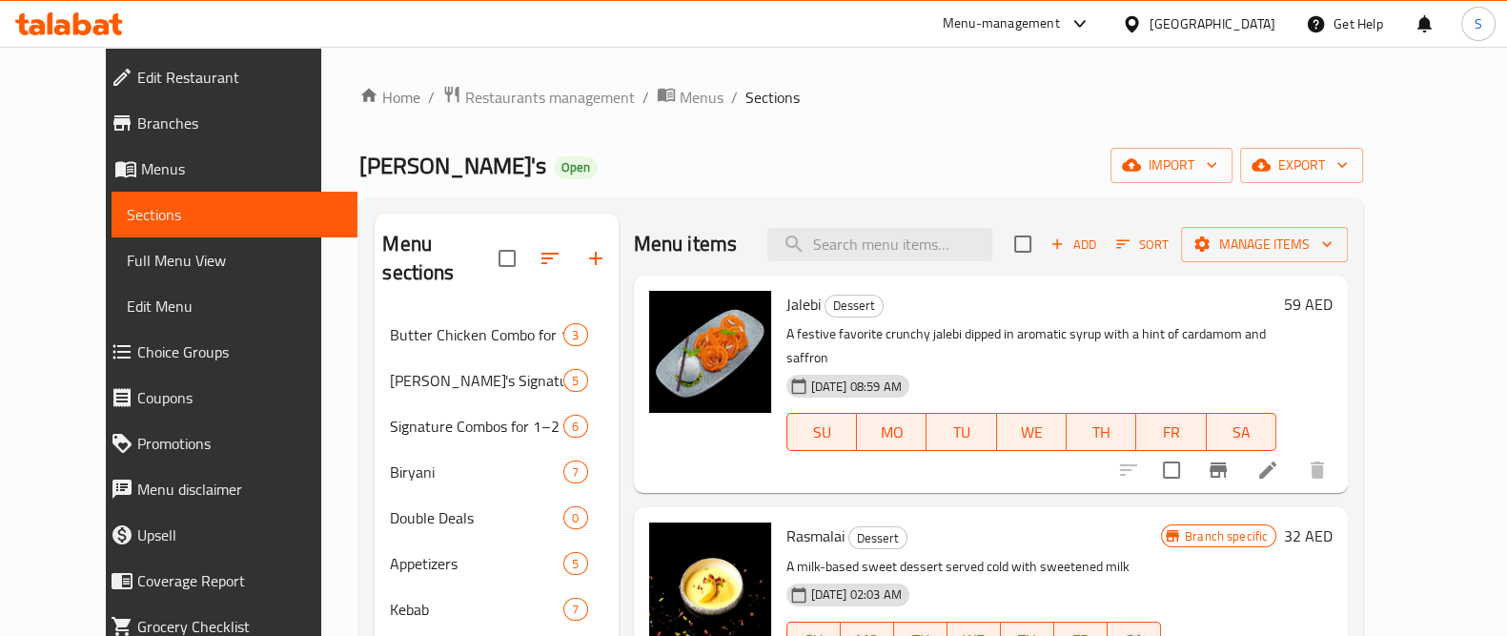
click at [834, 145] on div "Home / Restaurants management / Menus / Sections Asha's Open import export Menu…" at bounding box center [861, 576] width 1004 height 982
click at [539, 247] on icon "button" at bounding box center [550, 258] width 23 height 23
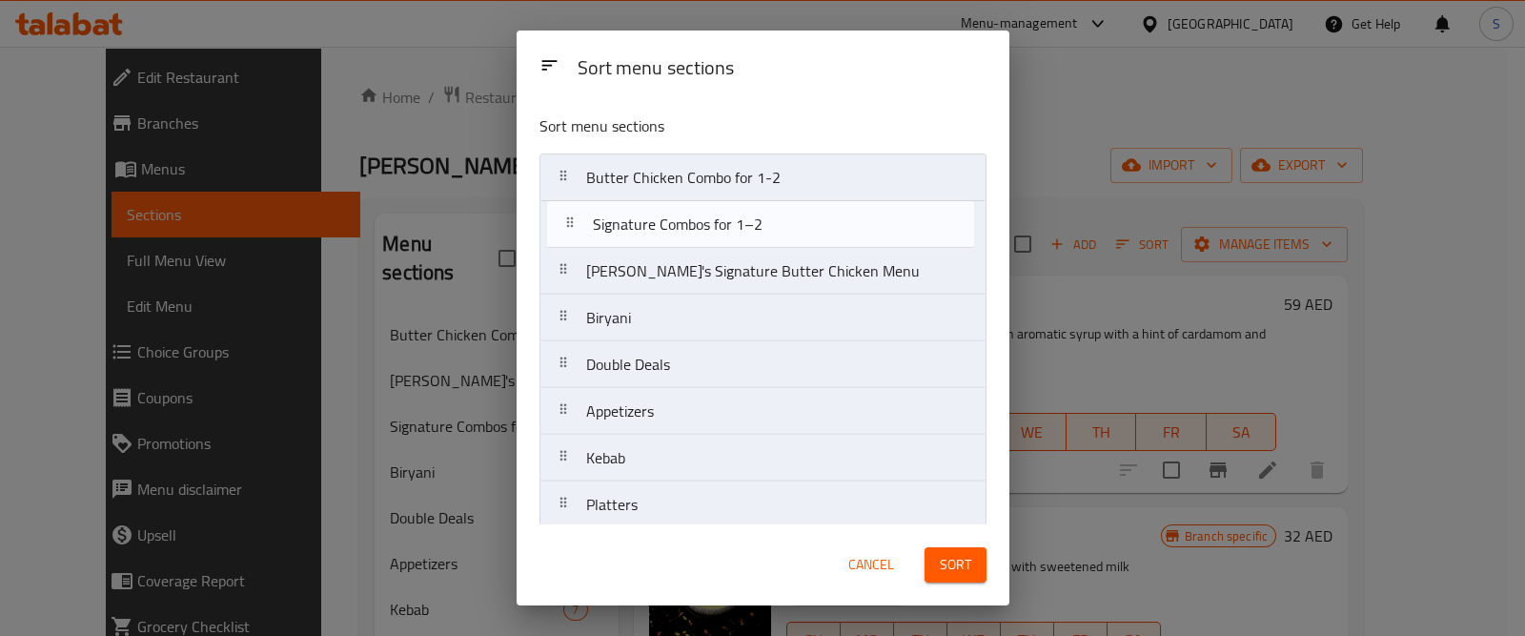
drag, startPoint x: 715, startPoint y: 276, endPoint x: 724, endPoint y: 226, distance: 51.3
click at [724, 226] on nav "Butter Chicken Combo for 1-2 Asha's Signature Butter Chicken Menu Signature Com…" at bounding box center [763, 527] width 447 height 749
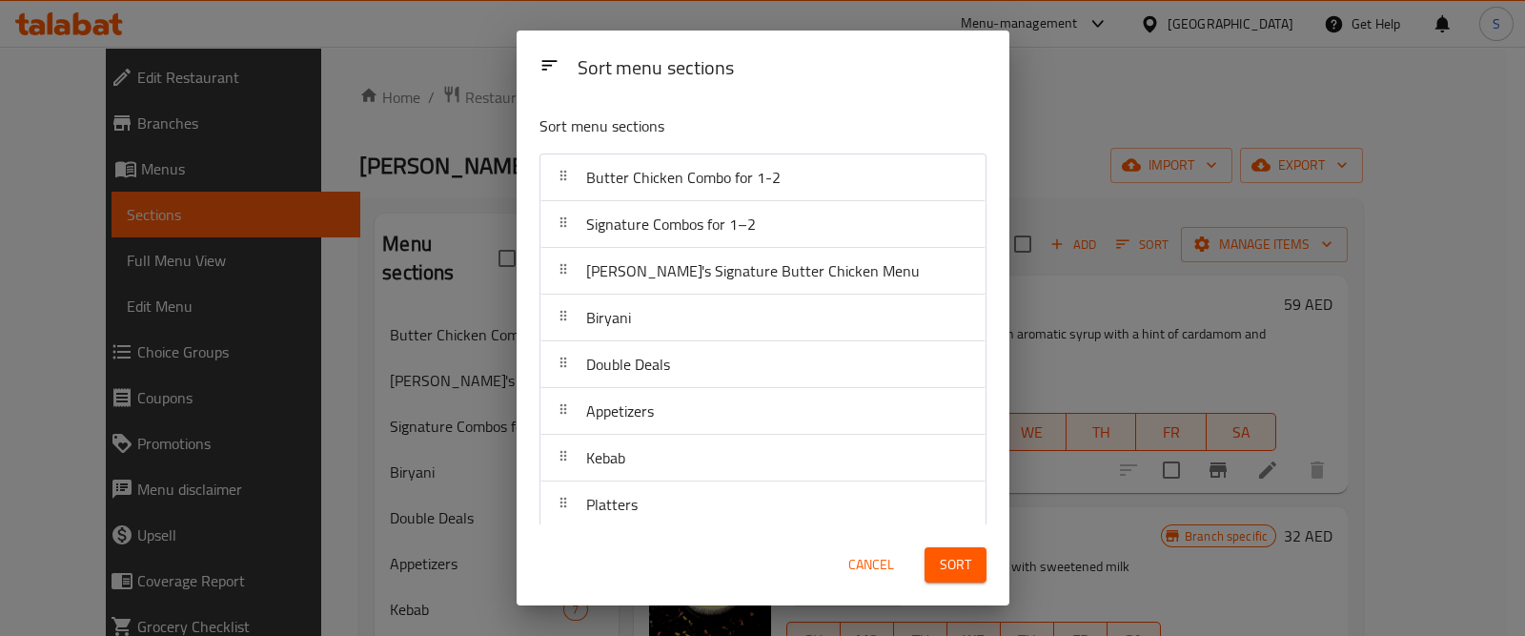
click at [936, 557] on button "Sort" at bounding box center [956, 564] width 62 height 35
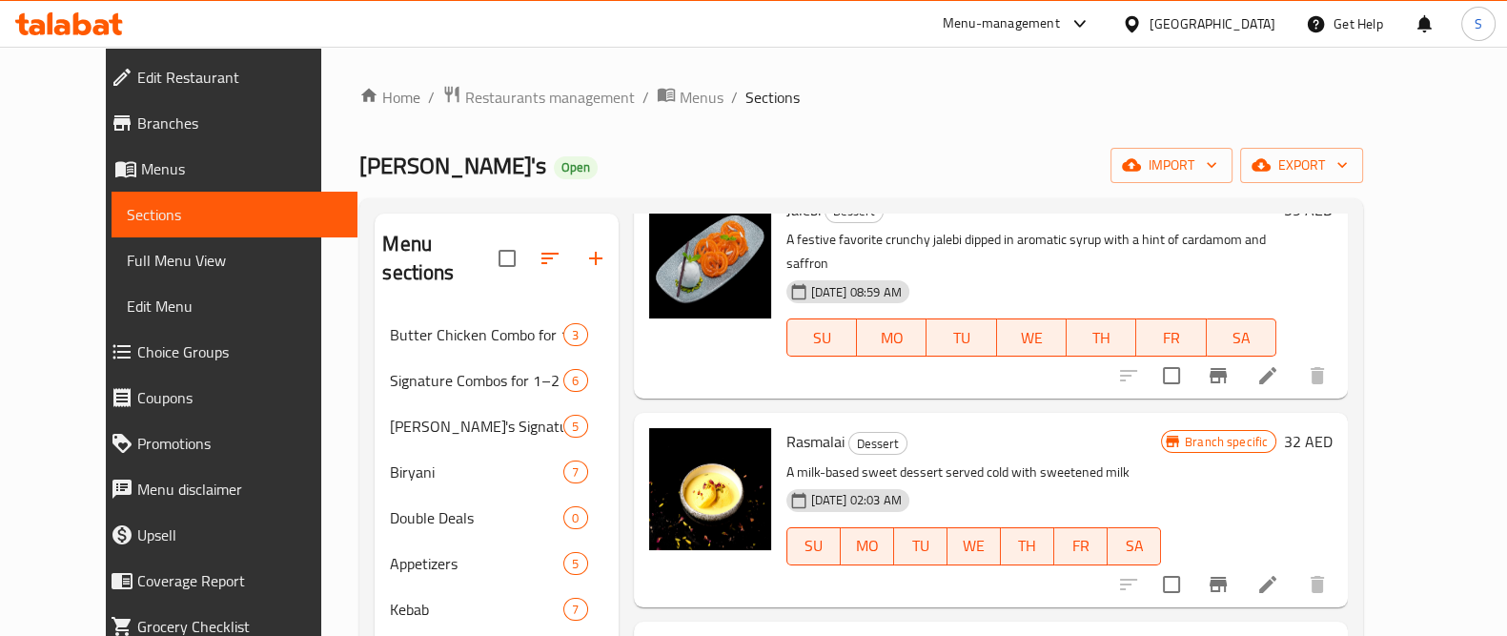
click at [468, 159] on div "[PERSON_NAME]'s Open import export" at bounding box center [861, 165] width 1004 height 35
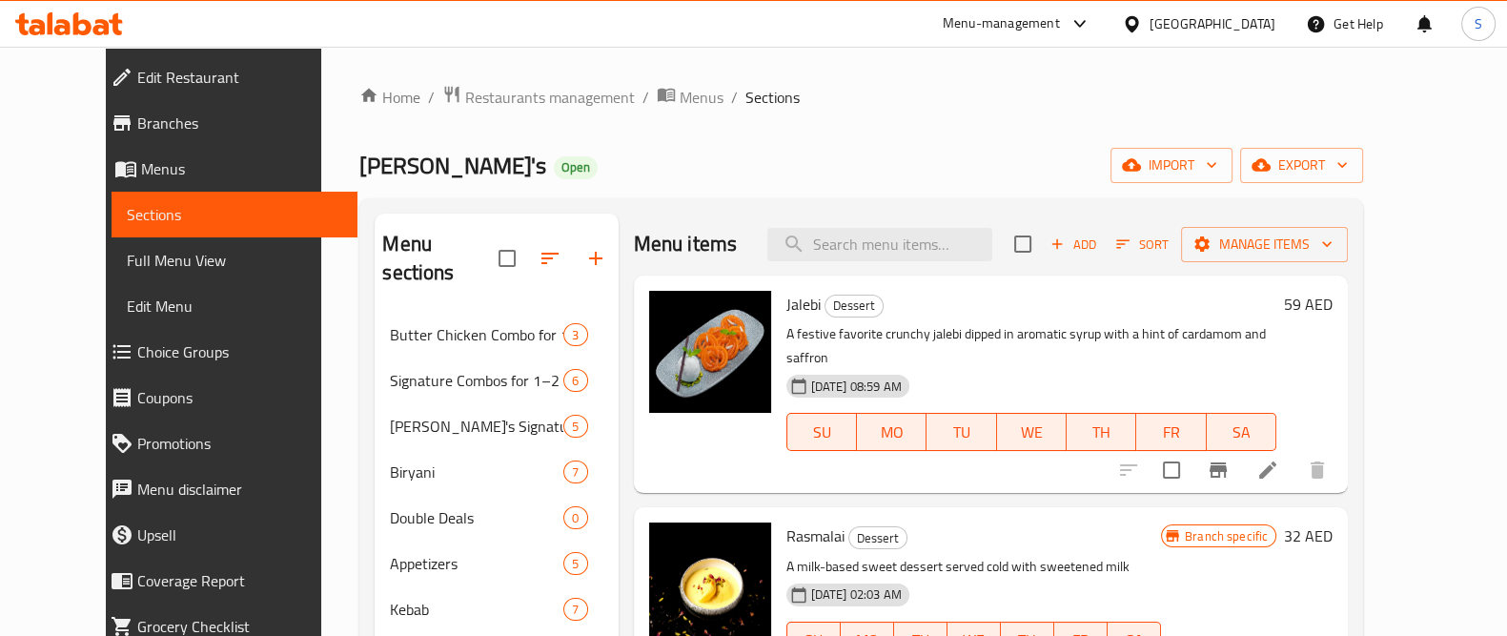
click at [937, 69] on div "Home / Restaurants management / Menus / Sections Asha's Open import export Menu…" at bounding box center [861, 576] width 1080 height 1058
click at [827, 149] on div "[PERSON_NAME]'s Open import export" at bounding box center [861, 165] width 1004 height 35
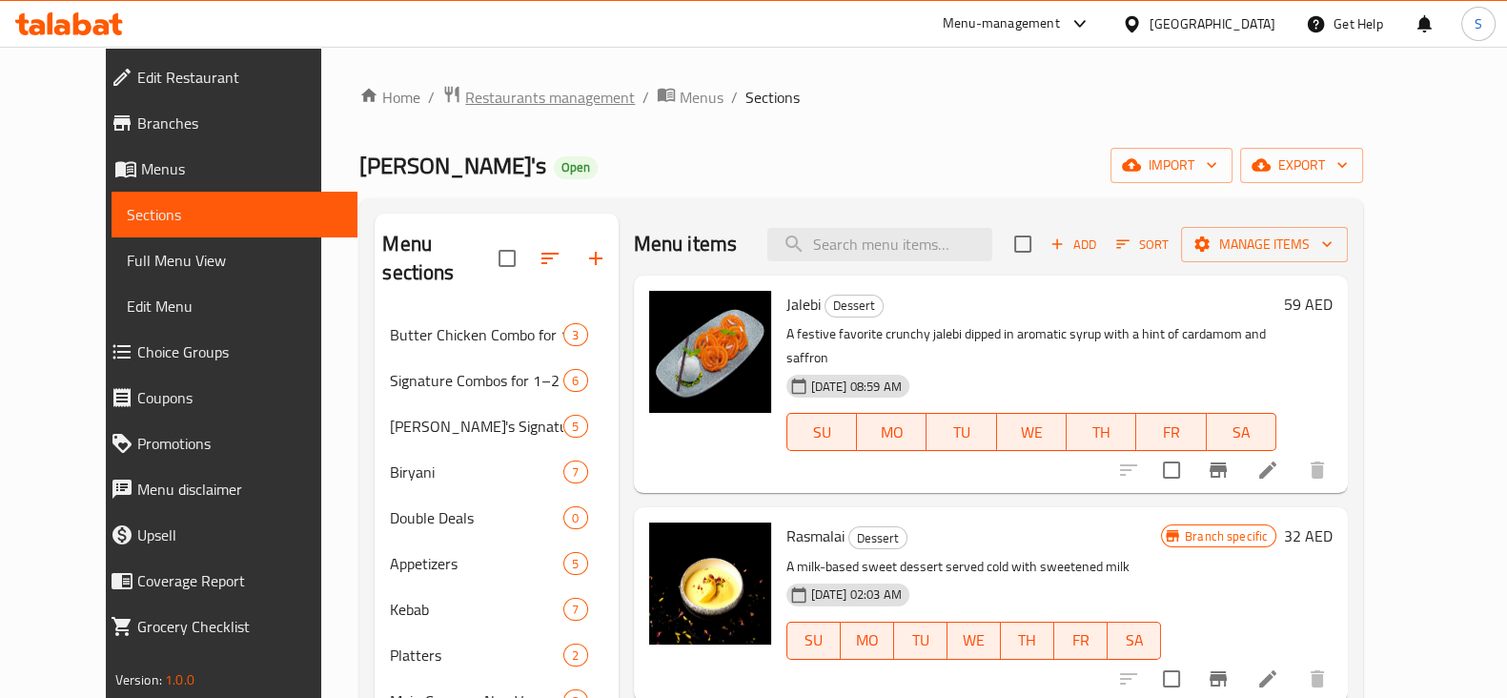
click at [548, 107] on span "Restaurants management" at bounding box center [550, 97] width 170 height 23
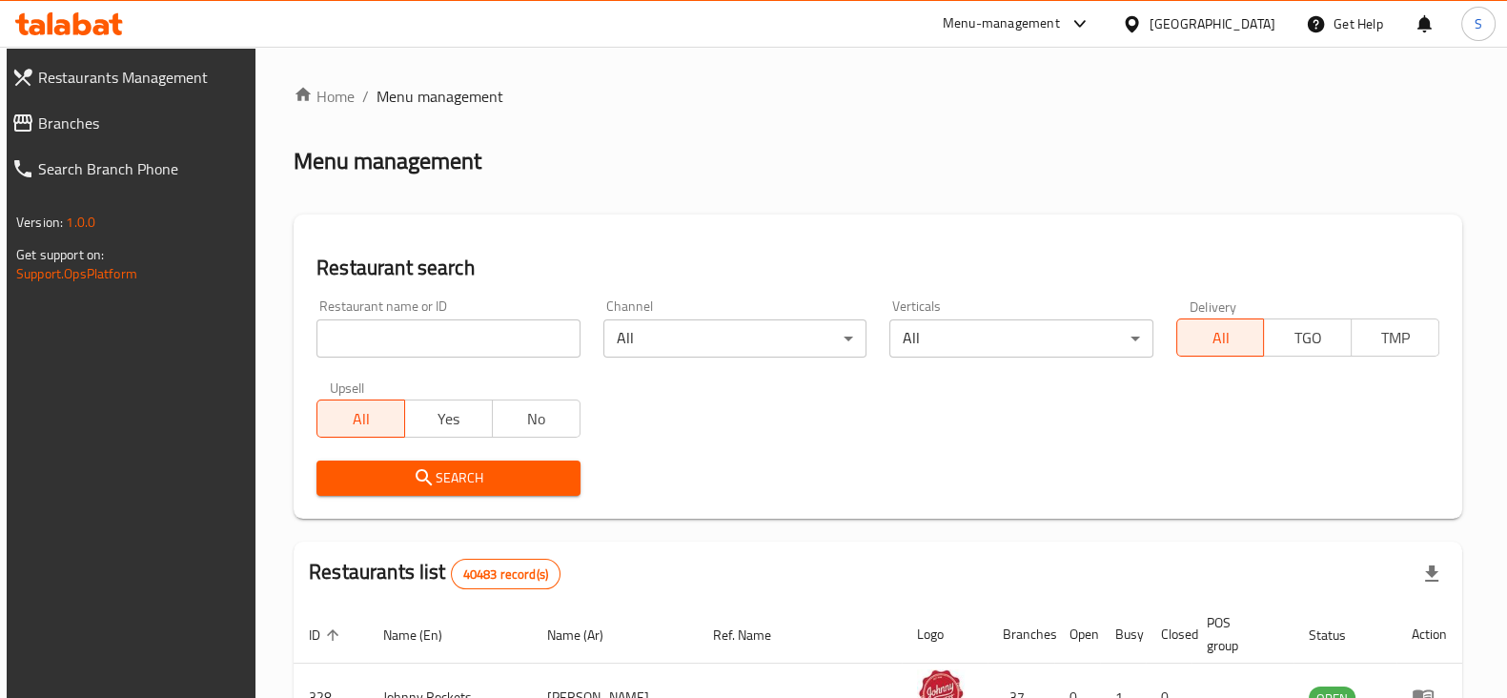
drag, startPoint x: 771, startPoint y: 195, endPoint x: 853, endPoint y: 125, distance: 108.2
click at [772, 195] on div "Home / Menu management Menu management Restaurant search Restaurant name or ID …" at bounding box center [878, 672] width 1169 height 1175
click at [998, 31] on div "Menu-management" at bounding box center [1001, 23] width 117 height 23
drag, startPoint x: 967, startPoint y: 111, endPoint x: 972, endPoint y: 136, distance: 26.4
click at [972, 136] on div "Agent Campaigns Center" at bounding box center [896, 128] width 174 height 44
